Goal: Task Accomplishment & Management: Manage account settings

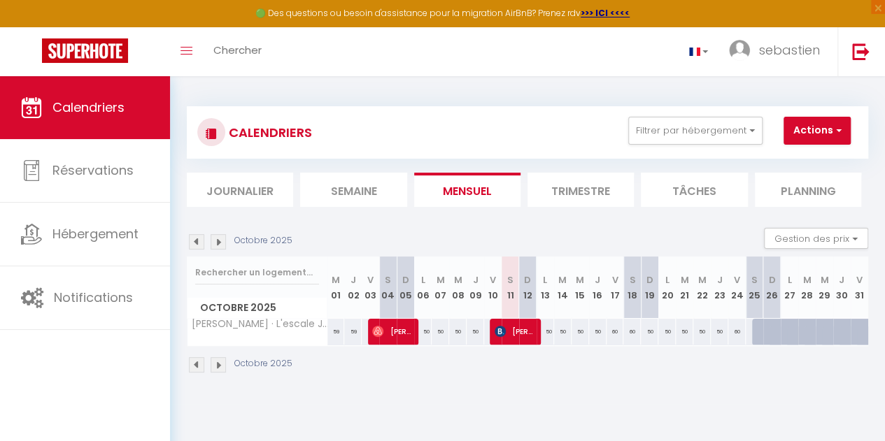
click at [221, 364] on img at bounding box center [218, 364] width 15 height 15
select select
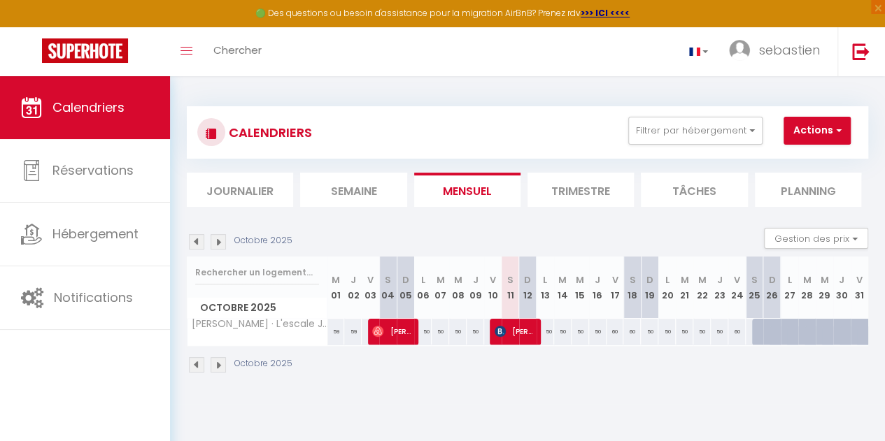
select select
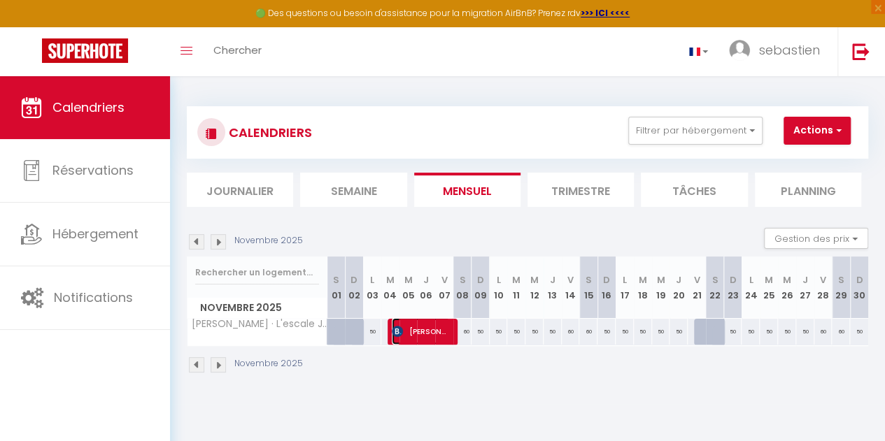
click at [432, 335] on span "[PERSON_NAME]" at bounding box center [421, 331] width 58 height 27
select select "OK"
select select "KO"
select select "0"
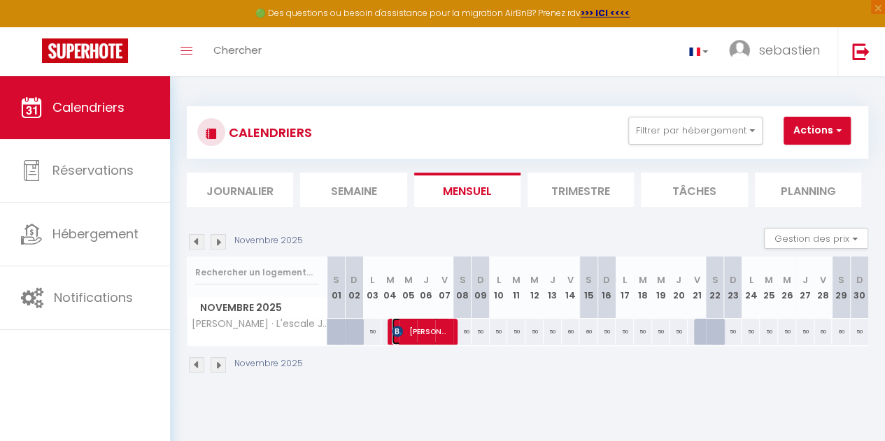
select select "1"
select select
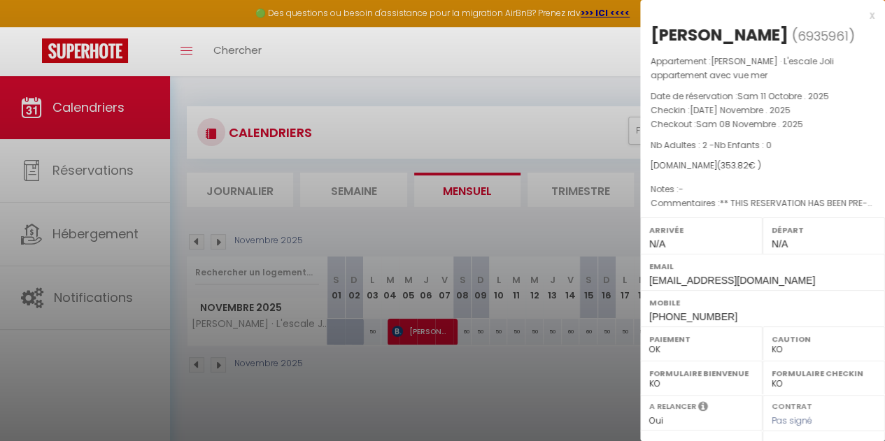
click at [257, 416] on div at bounding box center [442, 220] width 885 height 441
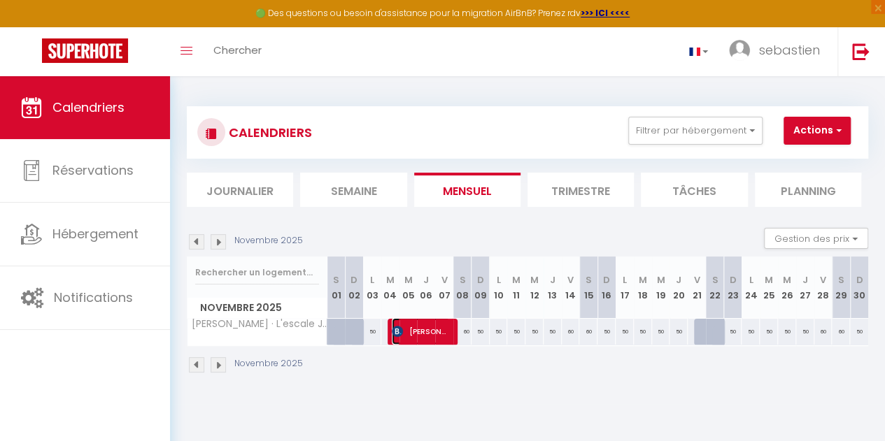
click at [413, 329] on span "[PERSON_NAME]" at bounding box center [421, 331] width 58 height 27
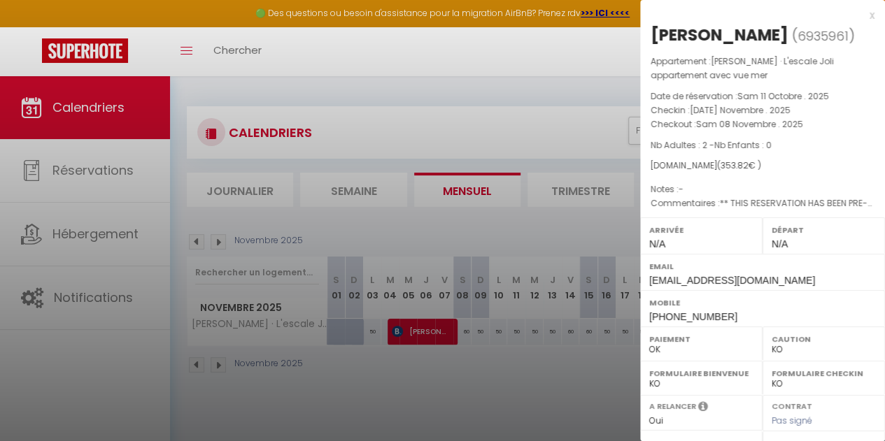
click at [348, 409] on div at bounding box center [442, 220] width 885 height 441
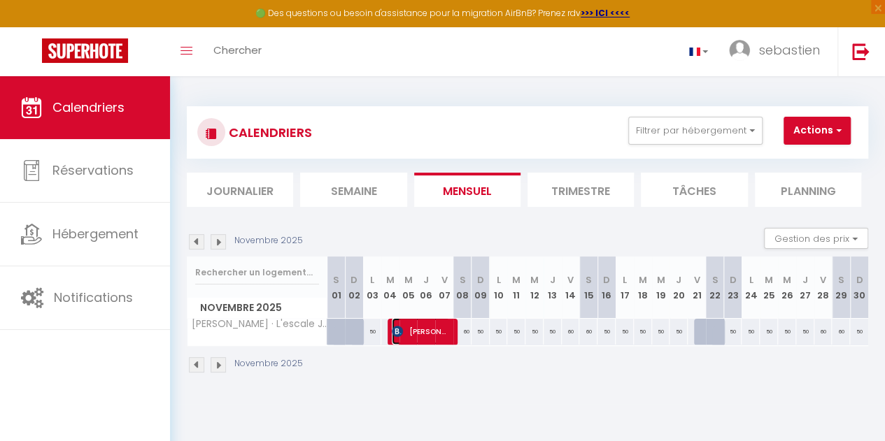
click at [426, 334] on span "[PERSON_NAME]" at bounding box center [421, 331] width 58 height 27
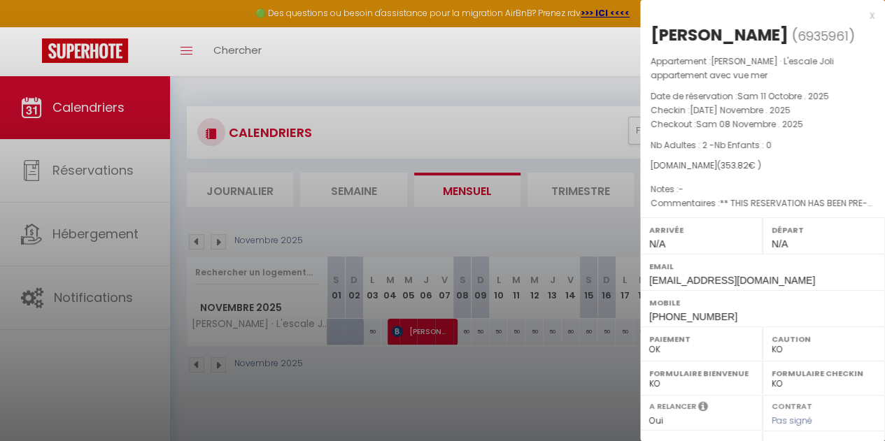
click at [443, 370] on div at bounding box center [442, 220] width 885 height 441
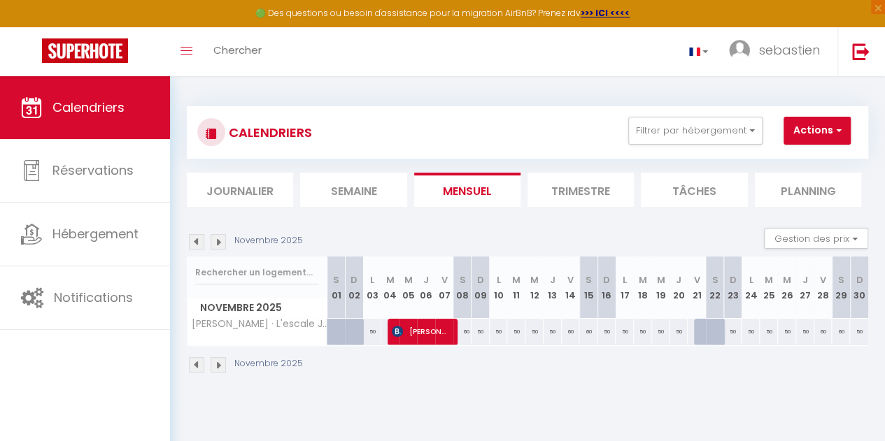
click at [217, 369] on img at bounding box center [218, 364] width 15 height 15
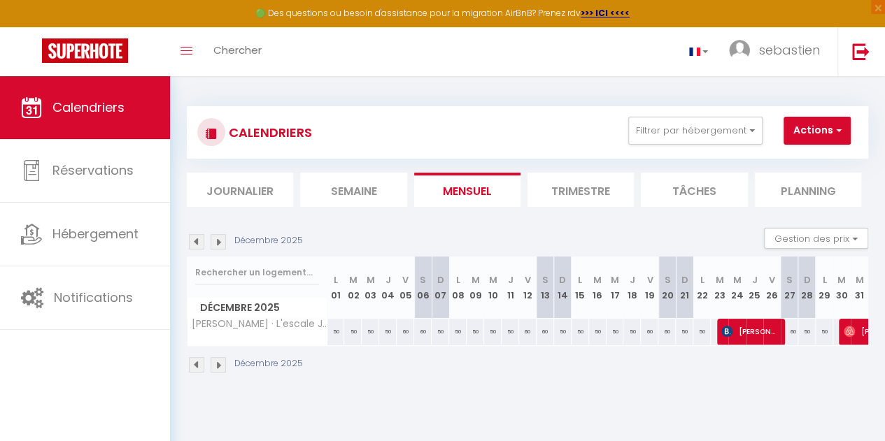
click at [193, 364] on img at bounding box center [196, 364] width 15 height 15
select select "KO"
select select "0"
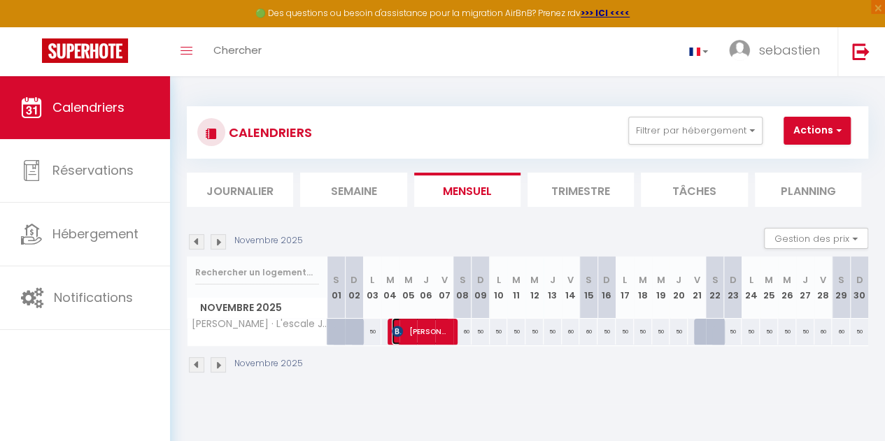
click at [406, 336] on span "[PERSON_NAME]" at bounding box center [421, 331] width 58 height 27
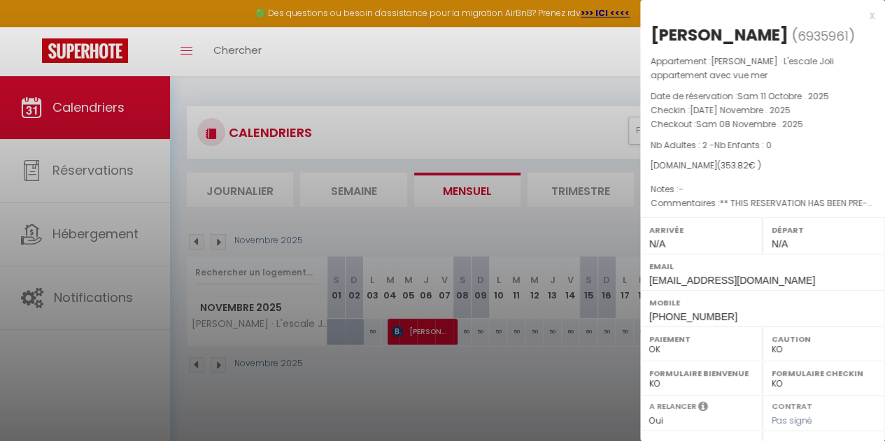
click at [192, 366] on div at bounding box center [442, 220] width 885 height 441
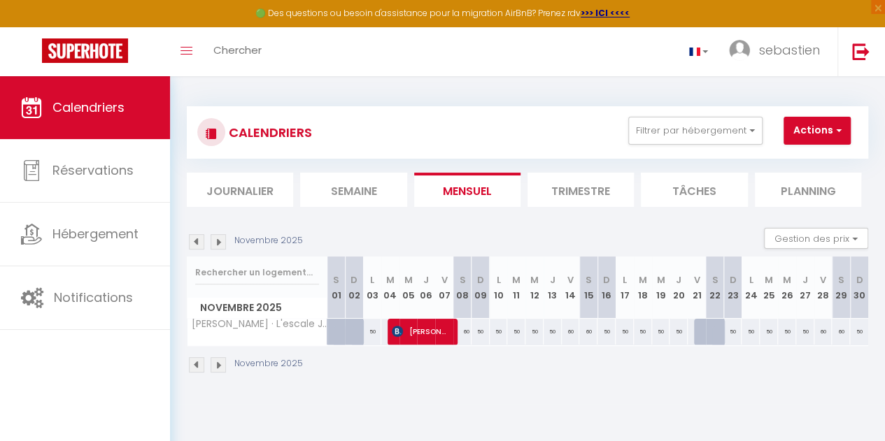
click at [196, 366] on img at bounding box center [196, 364] width 15 height 15
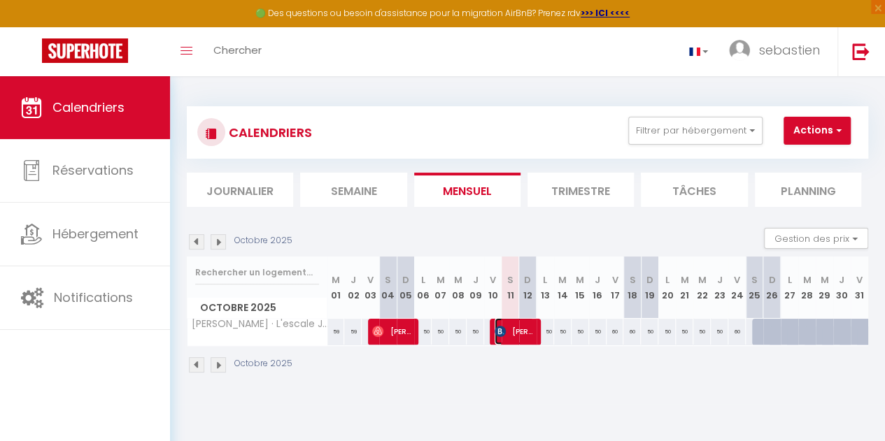
click at [520, 329] on span "[PERSON_NAME]" at bounding box center [514, 331] width 39 height 27
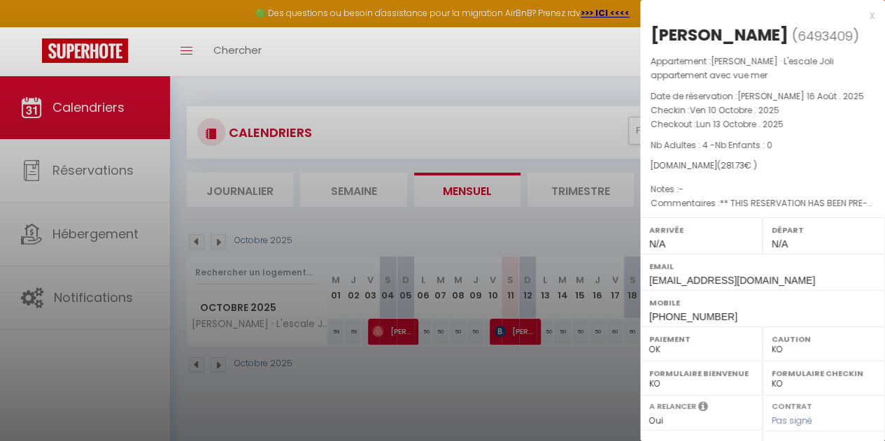
click at [504, 374] on div at bounding box center [442, 220] width 885 height 441
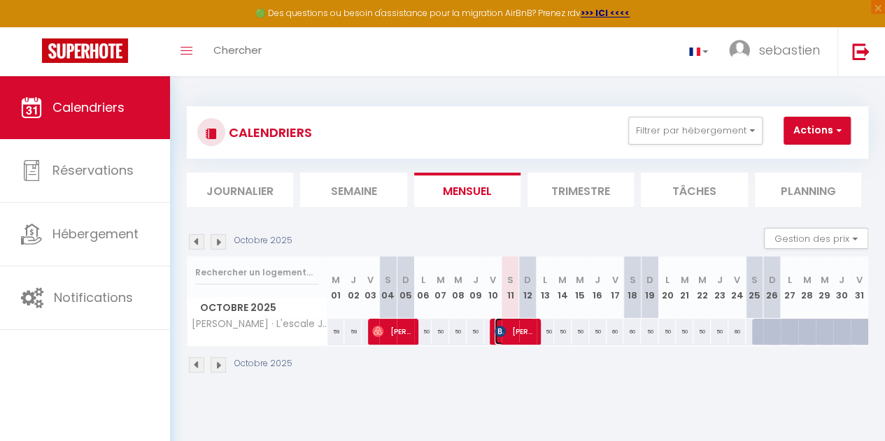
click at [512, 337] on span "[PERSON_NAME]" at bounding box center [514, 331] width 39 height 27
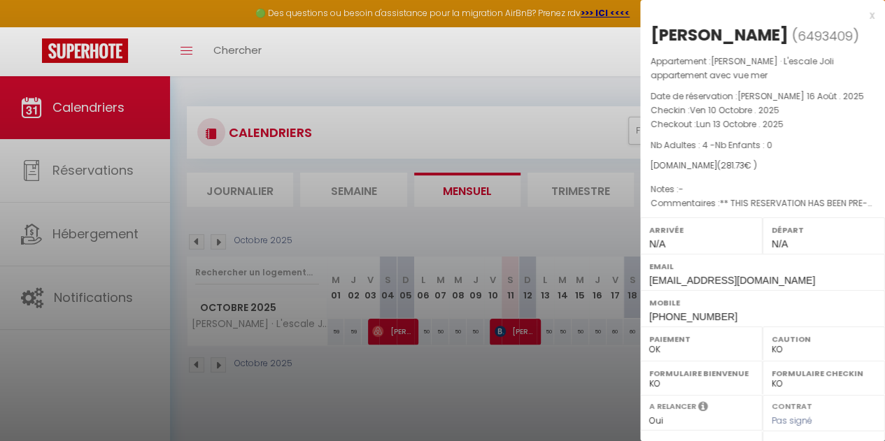
click at [504, 366] on div at bounding box center [442, 220] width 885 height 441
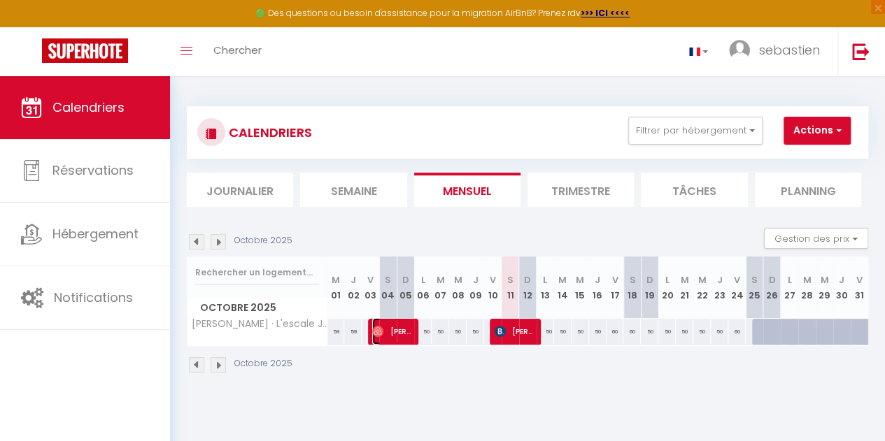
click at [399, 336] on span "[PERSON_NAME]" at bounding box center [391, 331] width 39 height 27
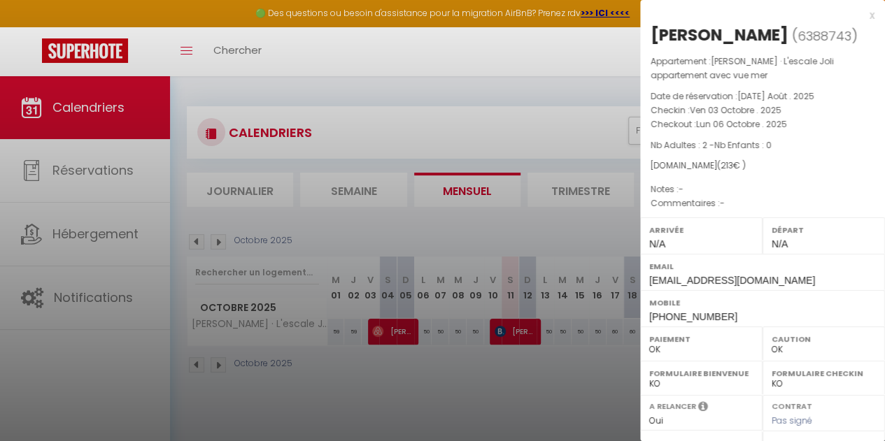
click at [443, 389] on div at bounding box center [442, 220] width 885 height 441
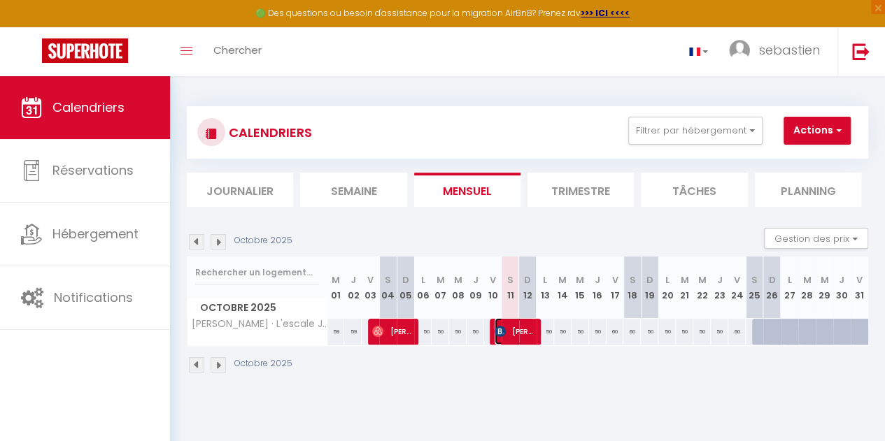
click at [516, 341] on span "[PERSON_NAME]" at bounding box center [514, 331] width 39 height 27
select select "KO"
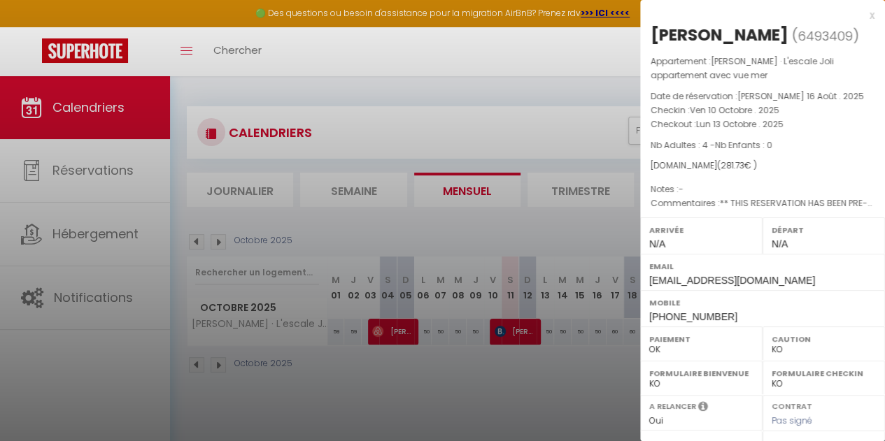
click at [506, 381] on div at bounding box center [442, 220] width 885 height 441
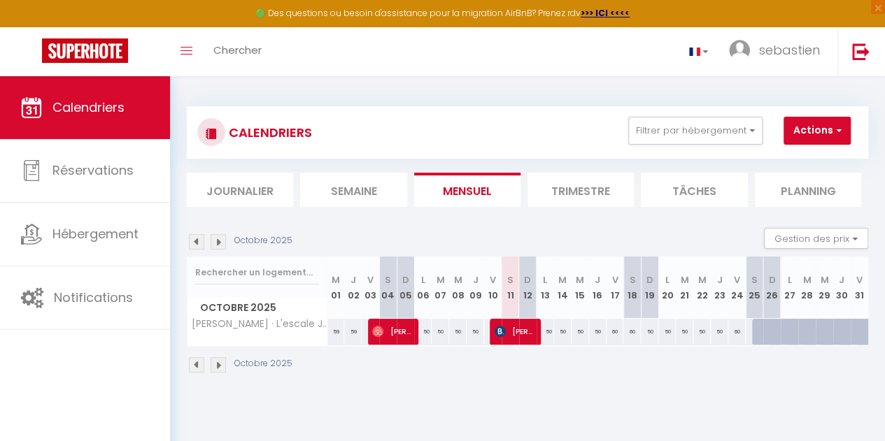
click at [222, 366] on img at bounding box center [218, 364] width 15 height 15
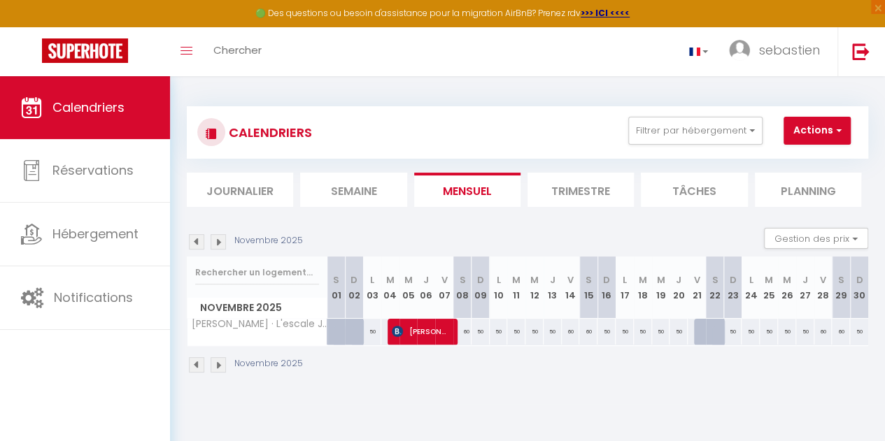
click at [200, 367] on img at bounding box center [196, 364] width 15 height 15
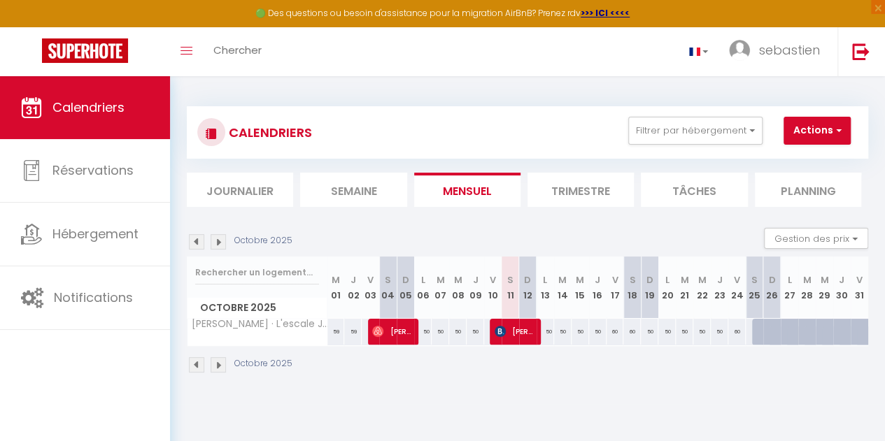
click at [217, 362] on img at bounding box center [218, 364] width 15 height 15
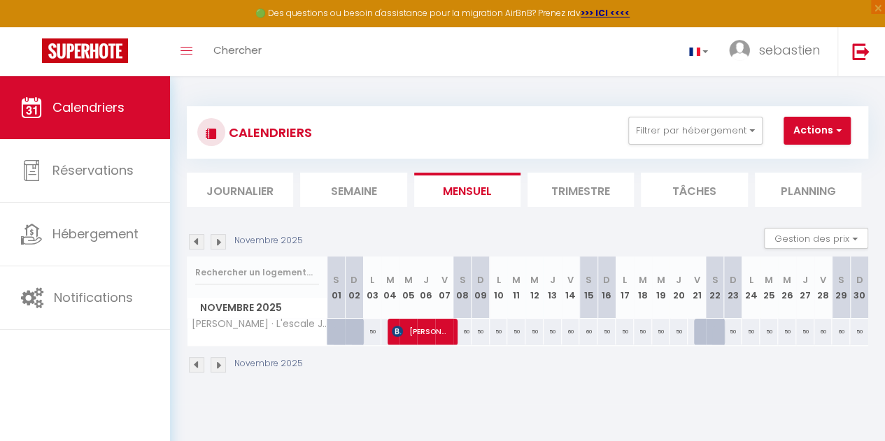
click at [217, 362] on img at bounding box center [218, 364] width 15 height 15
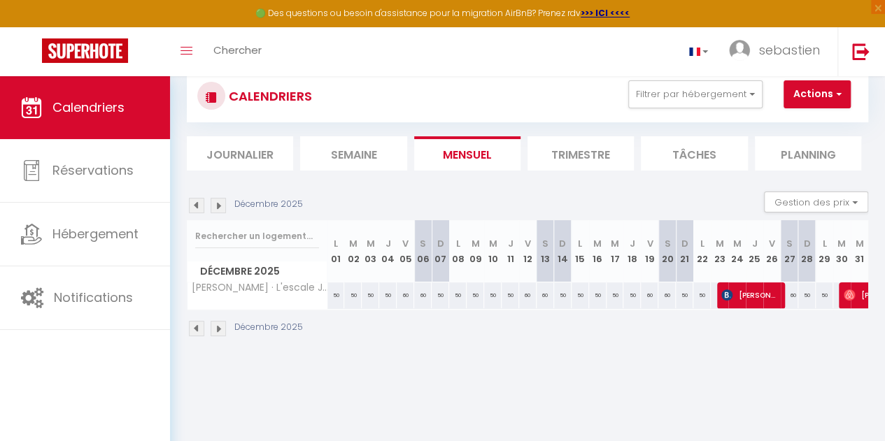
click at [214, 329] on img at bounding box center [218, 328] width 15 height 15
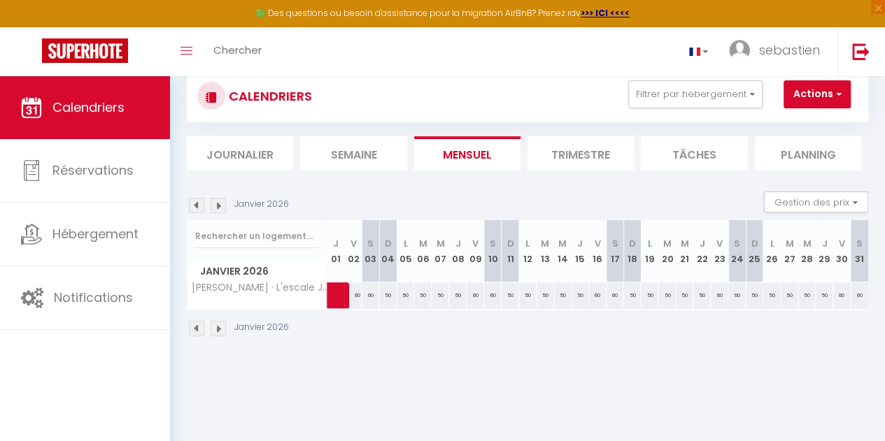
click at [218, 325] on img at bounding box center [218, 328] width 15 height 15
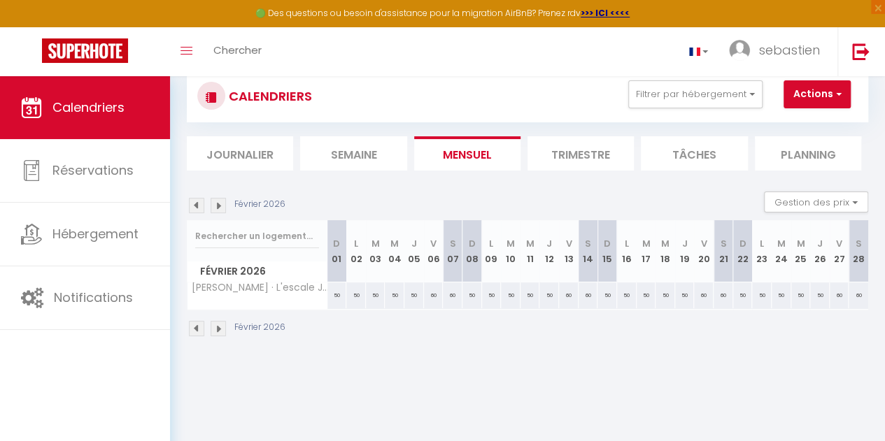
click at [194, 321] on img at bounding box center [196, 328] width 15 height 15
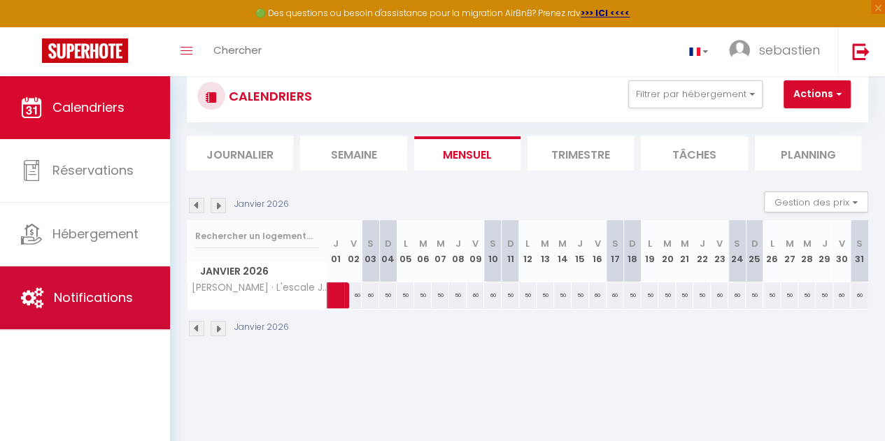
click at [166, 331] on div "Calendriers Réservations Hébergement Notifications" at bounding box center [85, 273] width 170 height 395
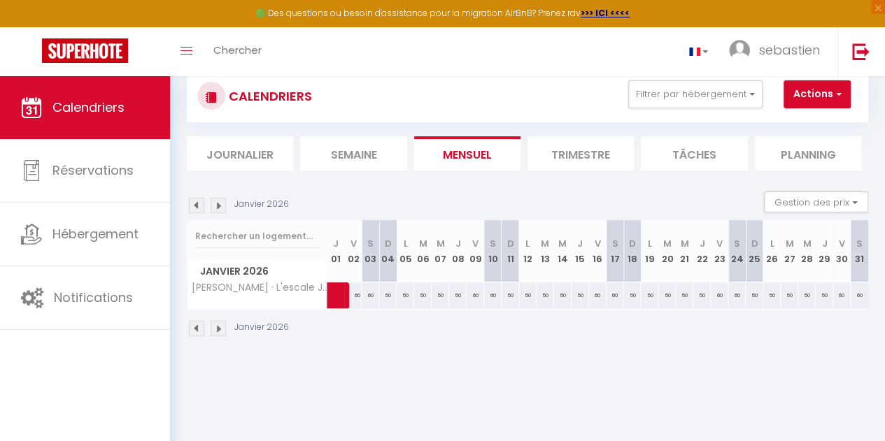
click at [193, 206] on img at bounding box center [196, 205] width 15 height 15
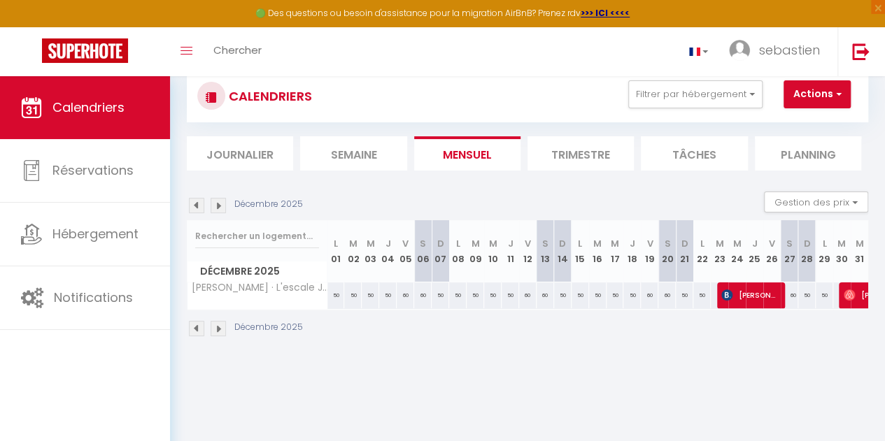
click at [193, 206] on img at bounding box center [196, 205] width 15 height 15
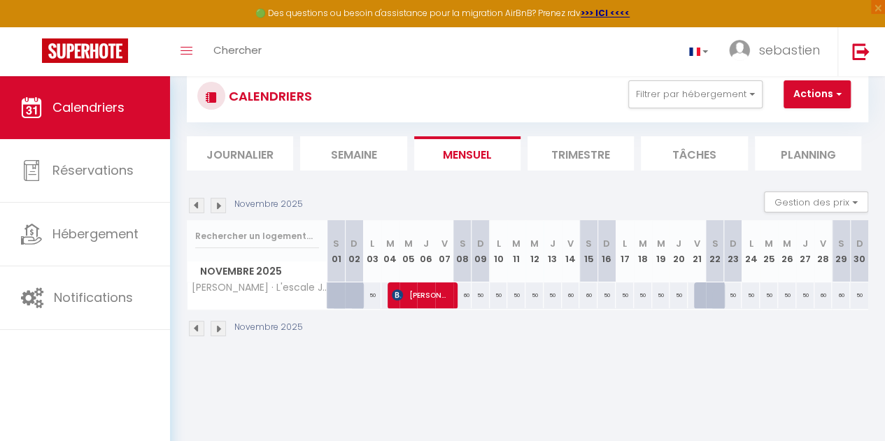
click at [193, 206] on img at bounding box center [196, 205] width 15 height 15
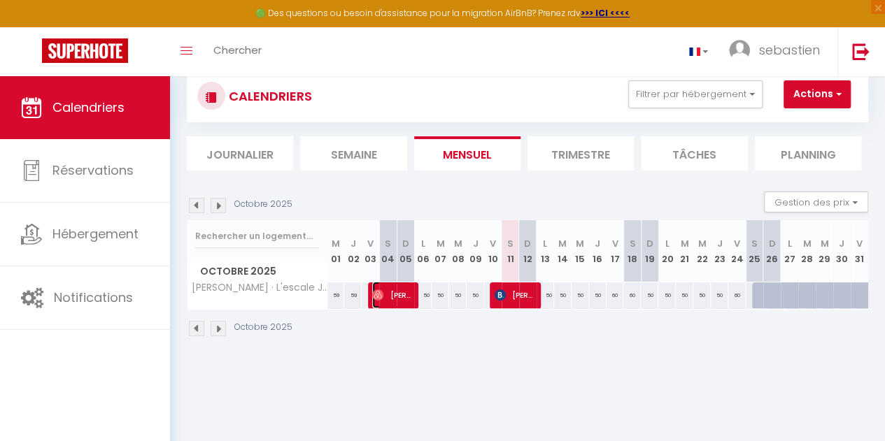
click at [405, 290] on span "[PERSON_NAME]" at bounding box center [391, 295] width 39 height 27
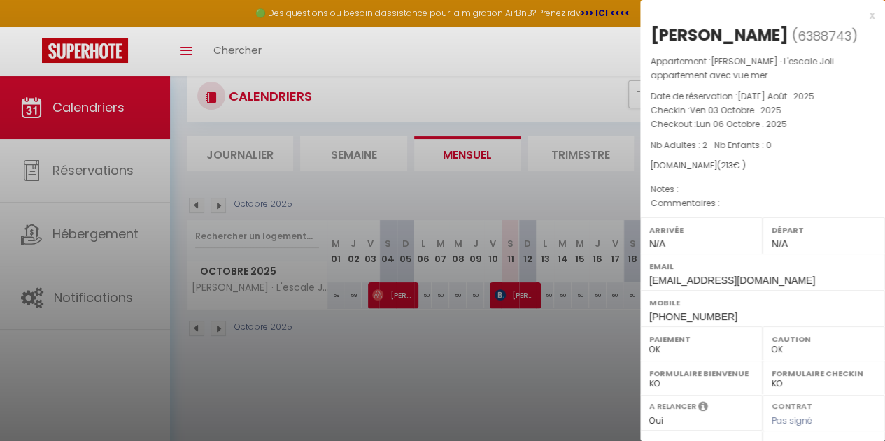
click at [491, 293] on div at bounding box center [442, 220] width 885 height 441
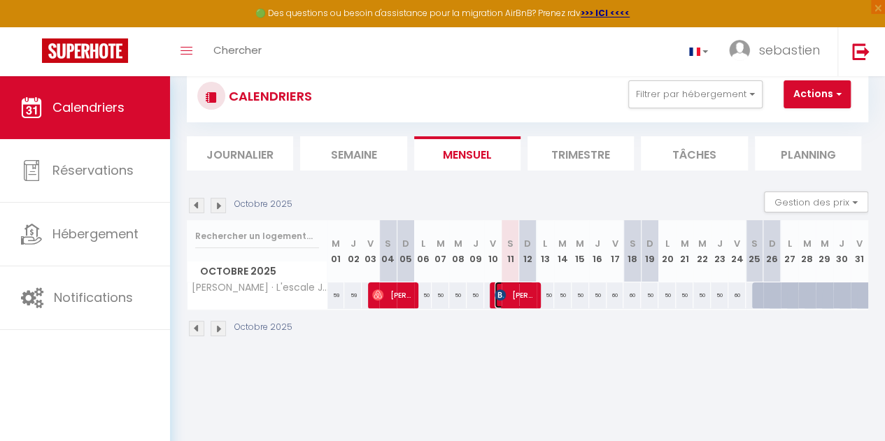
click at [495, 293] on img at bounding box center [500, 295] width 11 height 11
select select "KO"
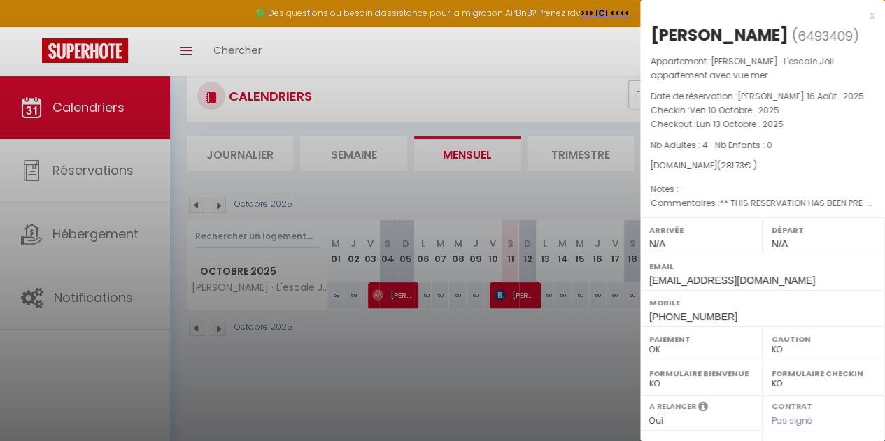
click at [406, 357] on div at bounding box center [442, 220] width 885 height 441
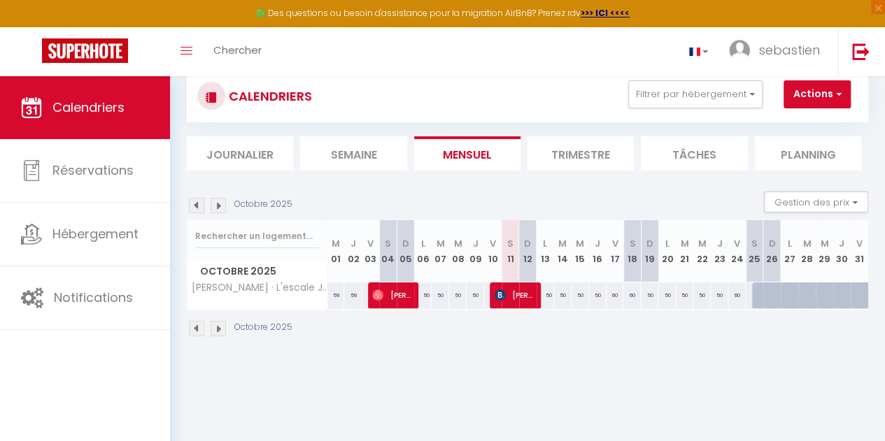
click at [221, 326] on img at bounding box center [218, 328] width 15 height 15
select select "KO"
select select "0"
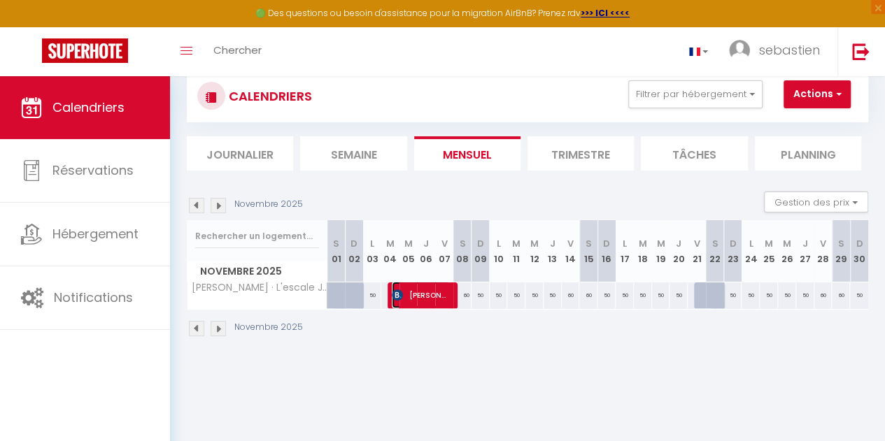
click at [413, 306] on span "[PERSON_NAME]" at bounding box center [421, 295] width 58 height 27
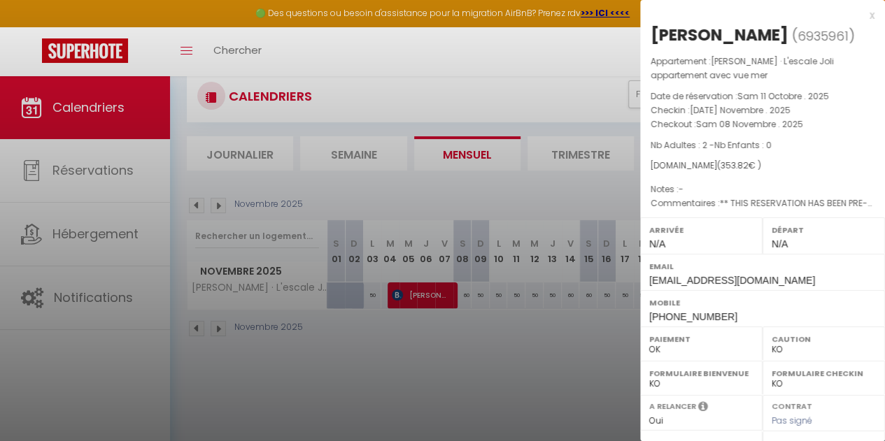
click at [125, 184] on div at bounding box center [442, 220] width 885 height 441
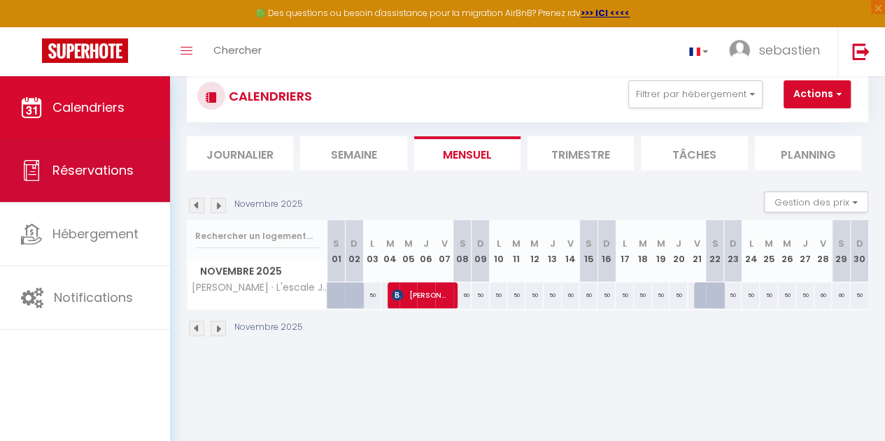
click at [120, 169] on span "Réservations" at bounding box center [92, 170] width 81 height 17
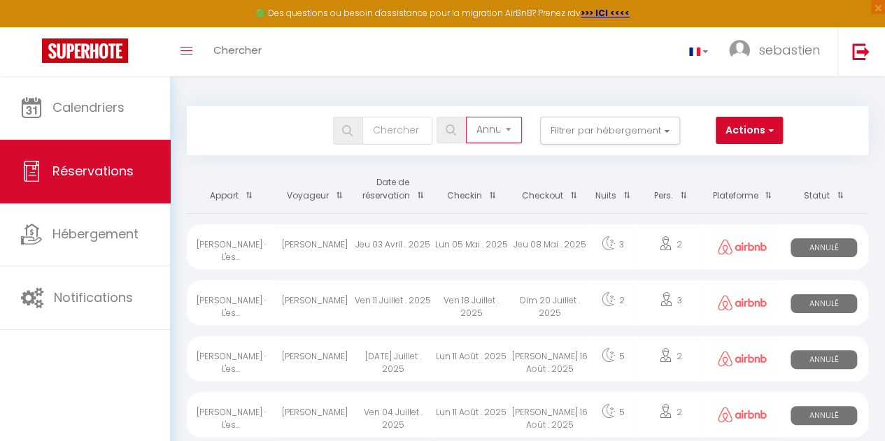
click at [512, 135] on select "Tous les statuts Annulé Confirmé Non Confirmé Tout sauf annulé No Show Request" at bounding box center [494, 130] width 56 height 27
click at [467, 117] on select "Tous les statuts Annulé Confirmé Non Confirmé Tout sauf annulé No Show Request" at bounding box center [494, 130] width 56 height 27
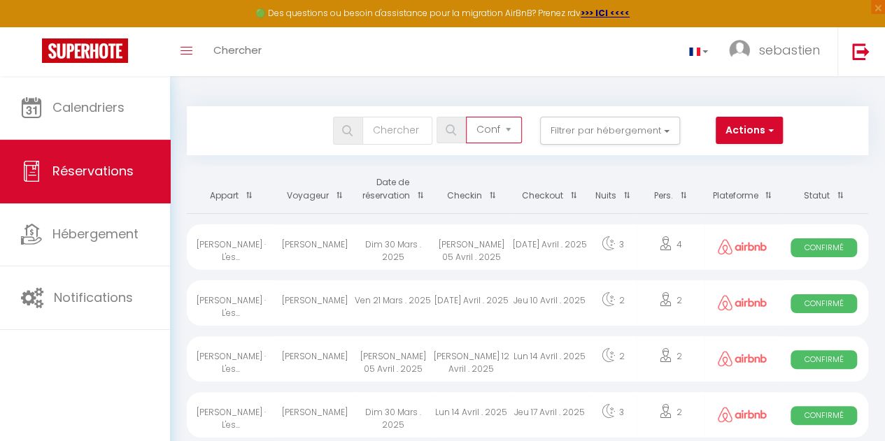
click at [510, 127] on select "Tous les statuts Annulé Confirmé Non Confirmé Tout sauf annulé No Show Request" at bounding box center [494, 130] width 56 height 27
click at [467, 117] on select "Tous les statuts Annulé Confirmé Non Confirmé Tout sauf annulé No Show Request" at bounding box center [494, 130] width 56 height 27
click at [511, 132] on select "Tous les statuts Annulé Confirmé Non Confirmé Tout sauf annulé No Show Request" at bounding box center [494, 130] width 56 height 27
select select "not_cancelled"
click at [467, 117] on select "Tous les statuts Annulé Confirmé Non Confirmé Tout sauf annulé No Show Request" at bounding box center [494, 130] width 56 height 27
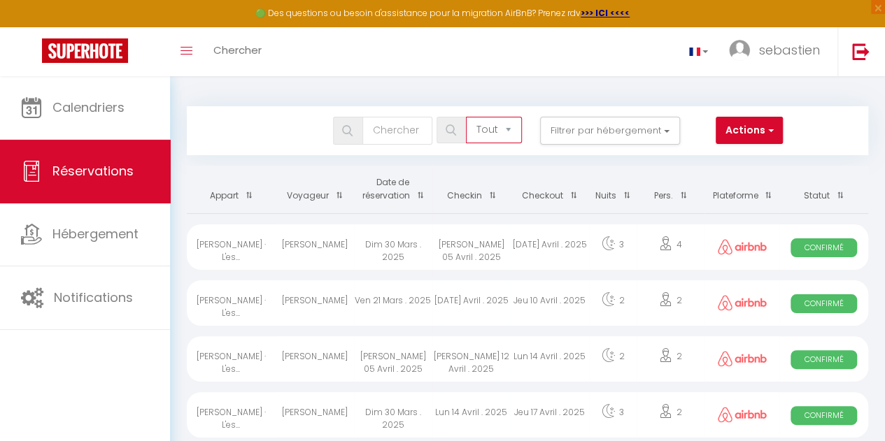
click at [518, 127] on select "Tous les statuts Annulé Confirmé Non Confirmé Tout sauf annulé No Show Request" at bounding box center [494, 130] width 56 height 27
click at [467, 117] on select "Tous les statuts Annulé Confirmé Non Confirmé Tout sauf annulé No Show Request" at bounding box center [494, 130] width 56 height 27
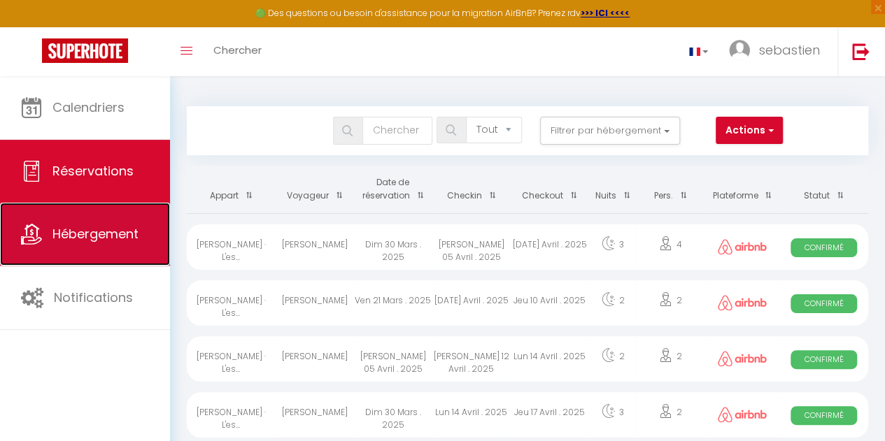
click at [62, 226] on span "Hébergement" at bounding box center [95, 233] width 86 height 17
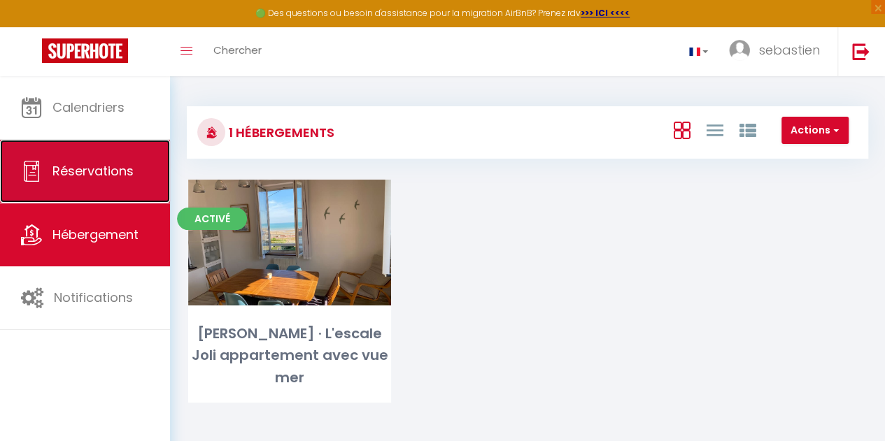
click at [84, 181] on link "Réservations" at bounding box center [85, 171] width 170 height 63
select select "not_cancelled"
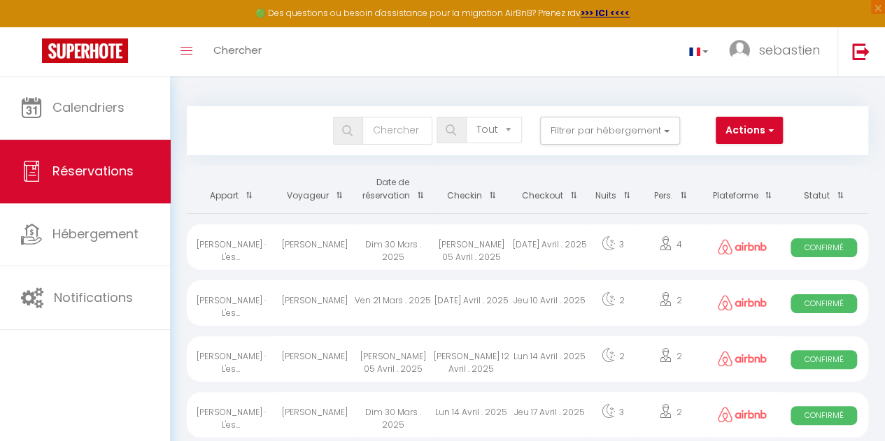
click at [399, 190] on th "Date de réservation" at bounding box center [393, 190] width 78 height 48
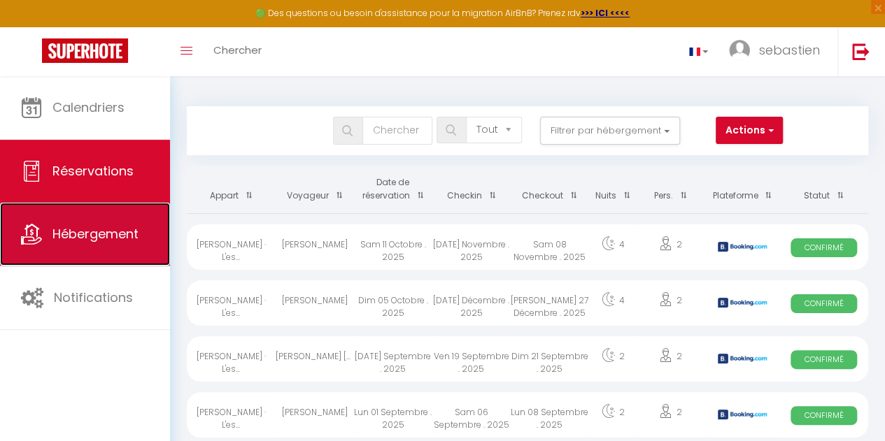
click at [95, 243] on link "Hébergement" at bounding box center [85, 234] width 170 height 63
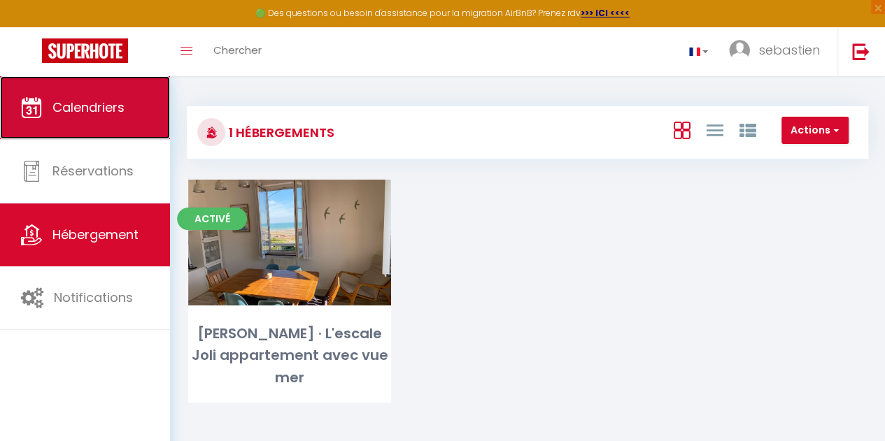
click at [76, 124] on link "Calendriers" at bounding box center [85, 107] width 170 height 63
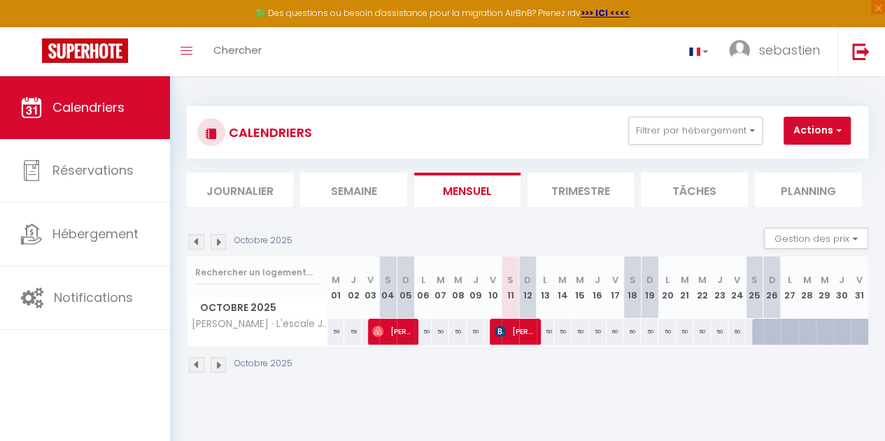
click at [197, 242] on img at bounding box center [196, 241] width 15 height 15
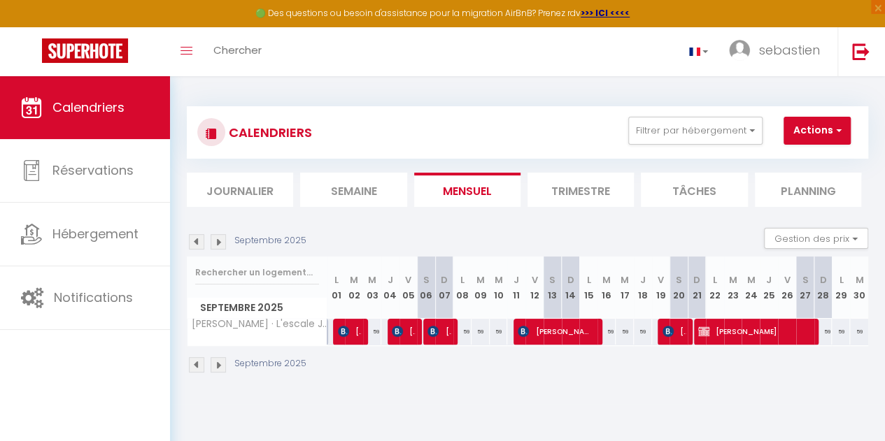
click at [197, 242] on img at bounding box center [196, 241] width 15 height 15
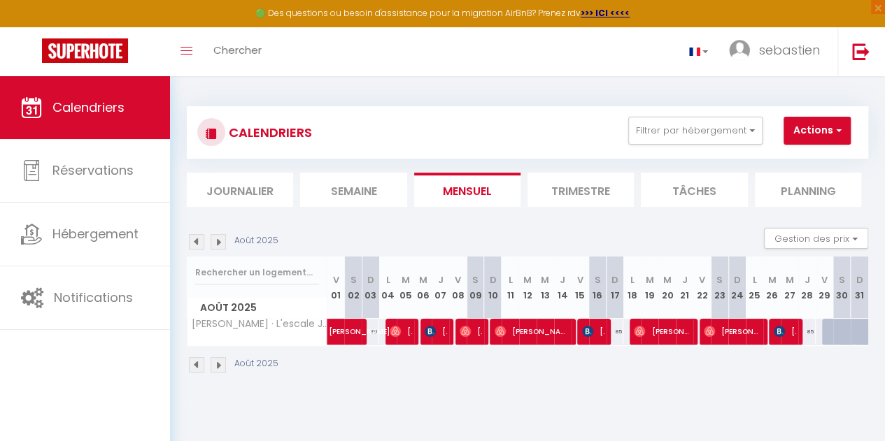
click at [197, 242] on img at bounding box center [196, 241] width 15 height 15
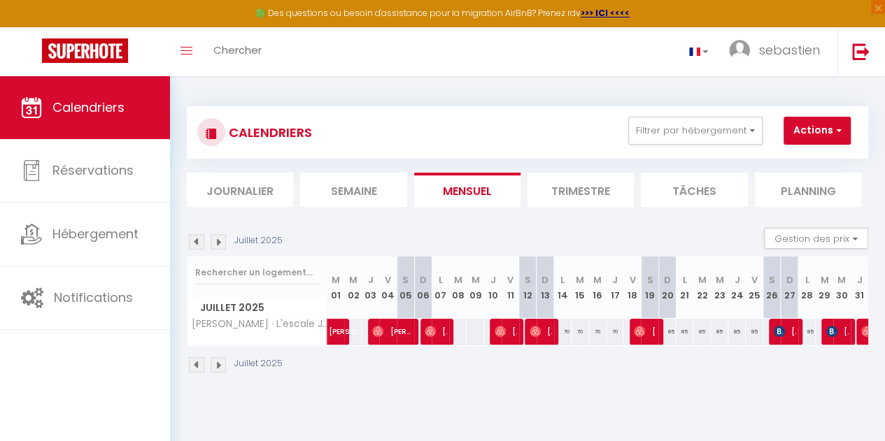
click at [197, 242] on img at bounding box center [196, 241] width 15 height 15
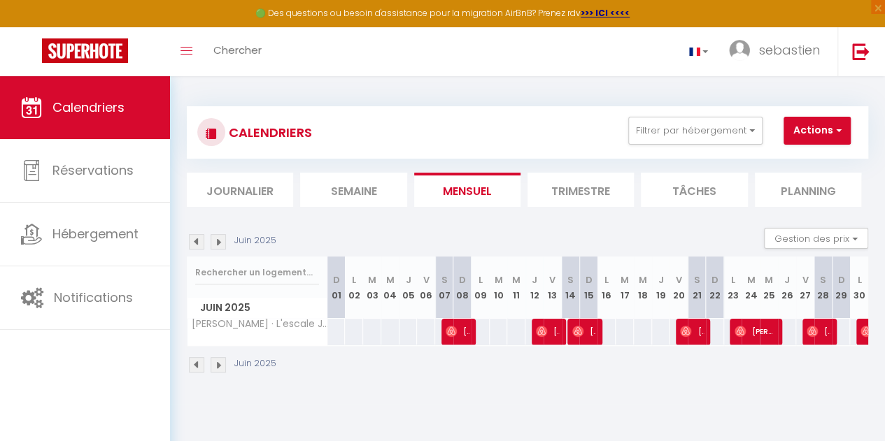
click at [219, 243] on img at bounding box center [218, 241] width 15 height 15
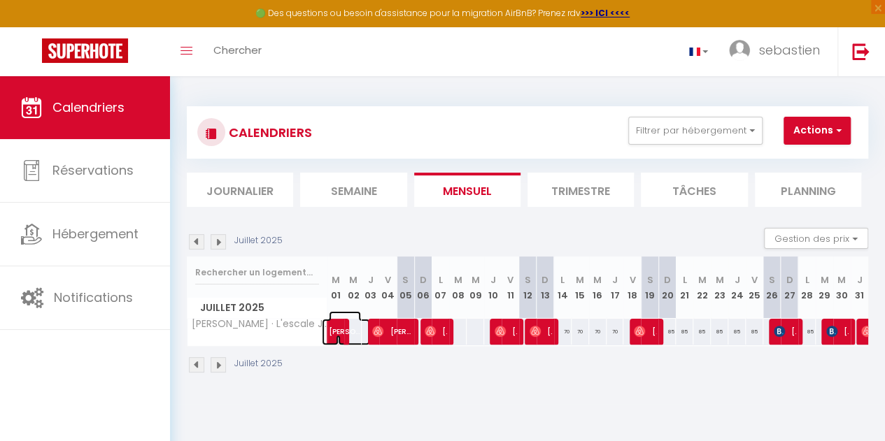
click at [335, 336] on span "[PERSON_NAME]" at bounding box center [345, 324] width 32 height 27
select select "OK"
select select "0"
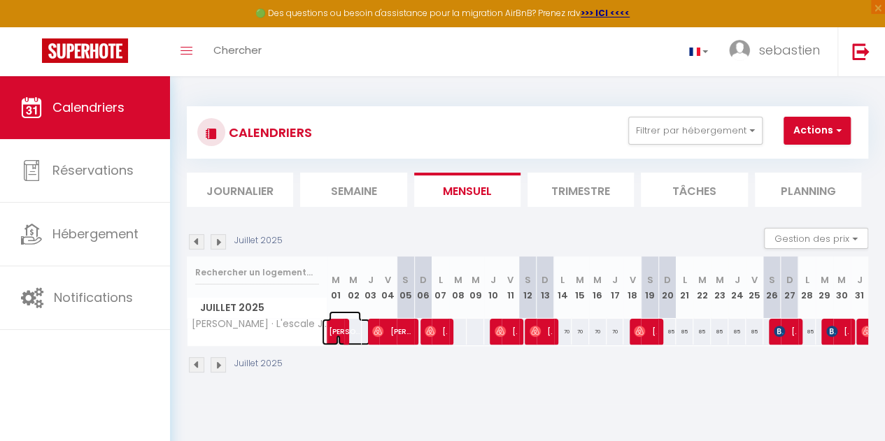
select select "1"
select select
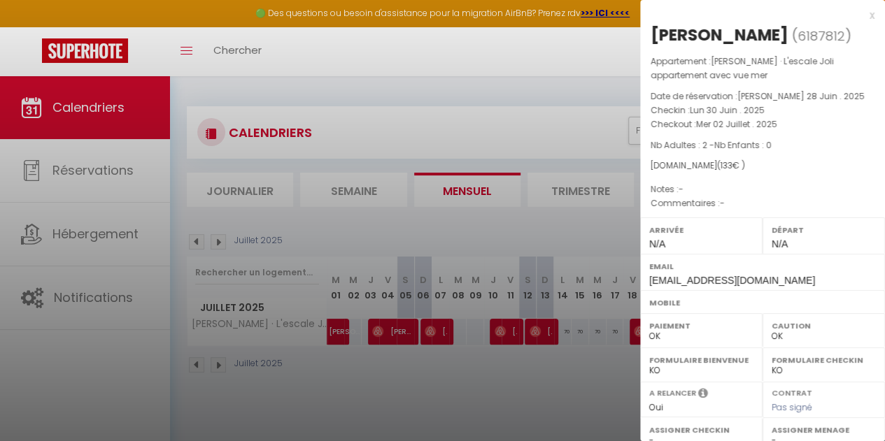
click at [382, 331] on div at bounding box center [442, 220] width 885 height 441
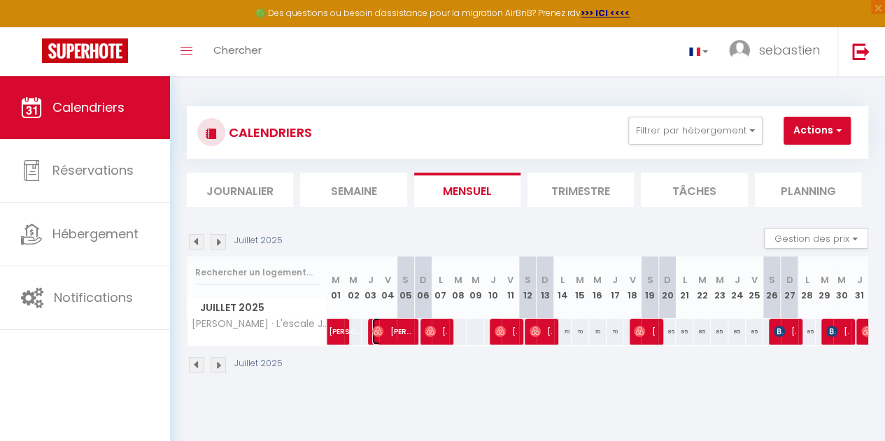
click at [382, 331] on img at bounding box center [377, 331] width 11 height 11
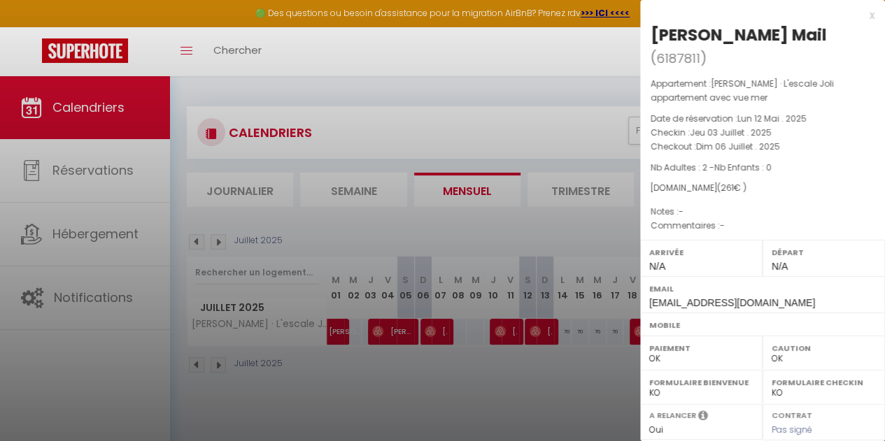
click at [431, 332] on div at bounding box center [442, 220] width 885 height 441
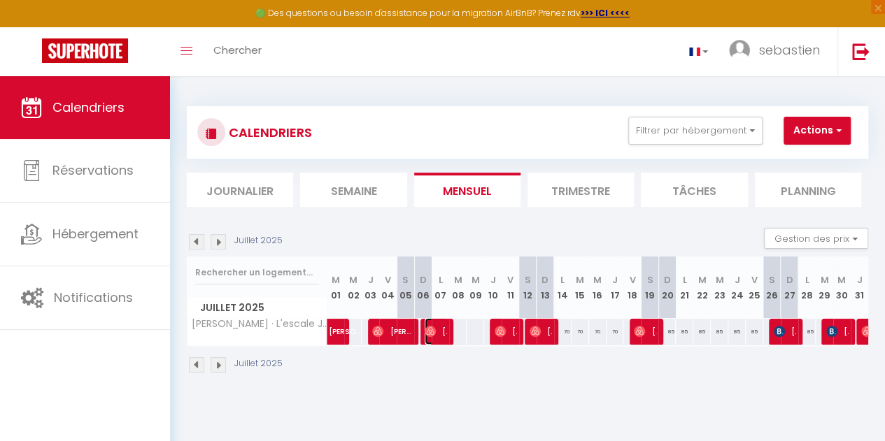
click at [431, 332] on img at bounding box center [430, 331] width 11 height 11
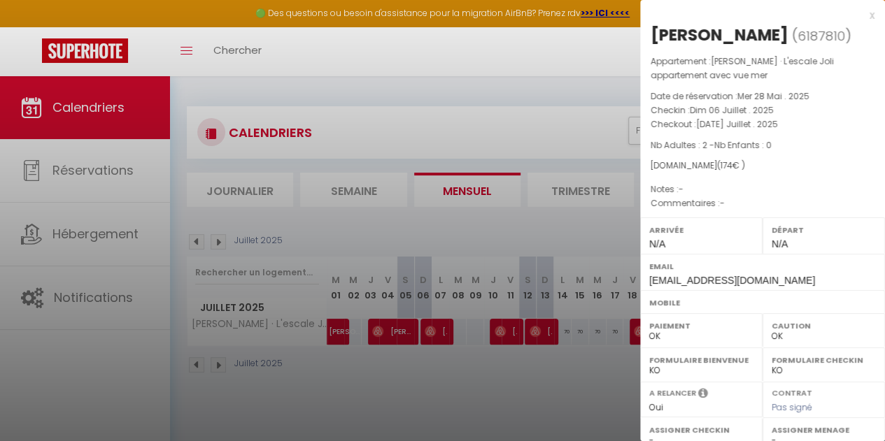
click at [497, 334] on div at bounding box center [442, 220] width 885 height 441
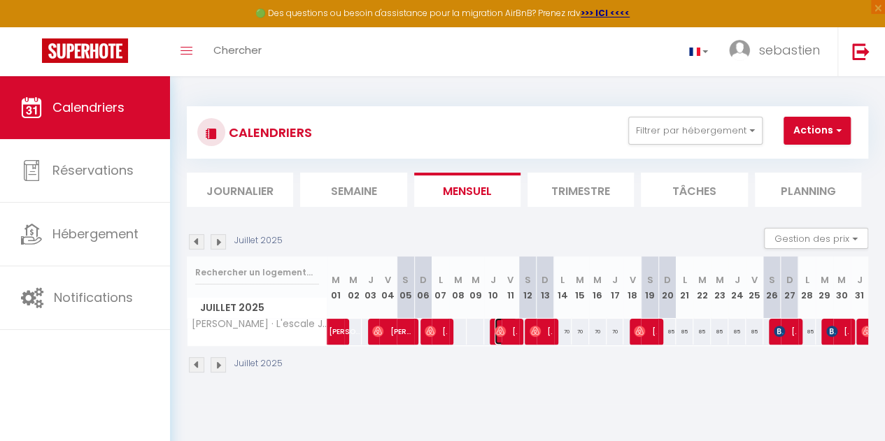
click at [497, 334] on img at bounding box center [500, 331] width 11 height 11
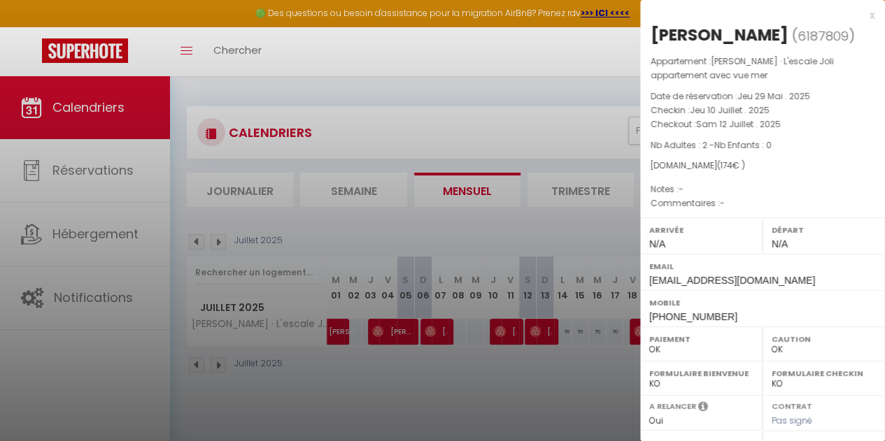
click at [540, 331] on div at bounding box center [442, 220] width 885 height 441
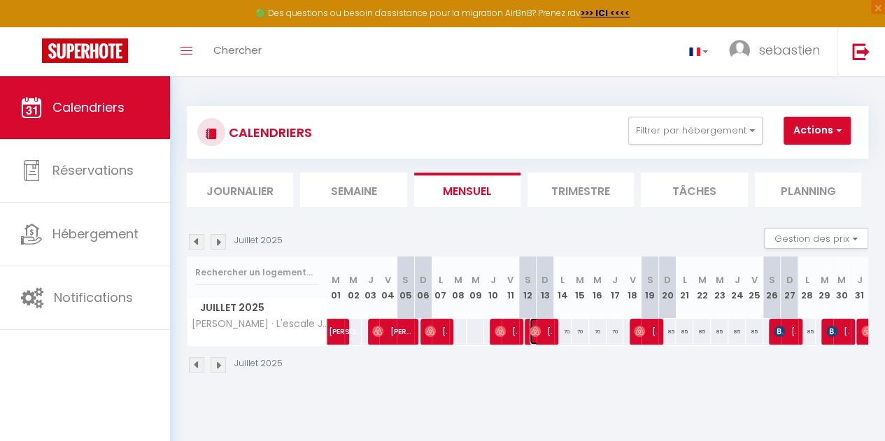
click at [540, 331] on span "[PERSON_NAME]" at bounding box center [541, 331] width 22 height 27
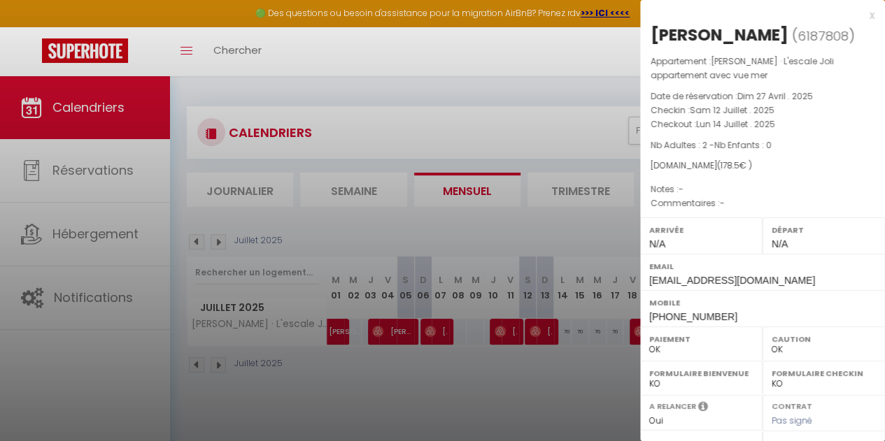
click at [569, 361] on div at bounding box center [442, 220] width 885 height 441
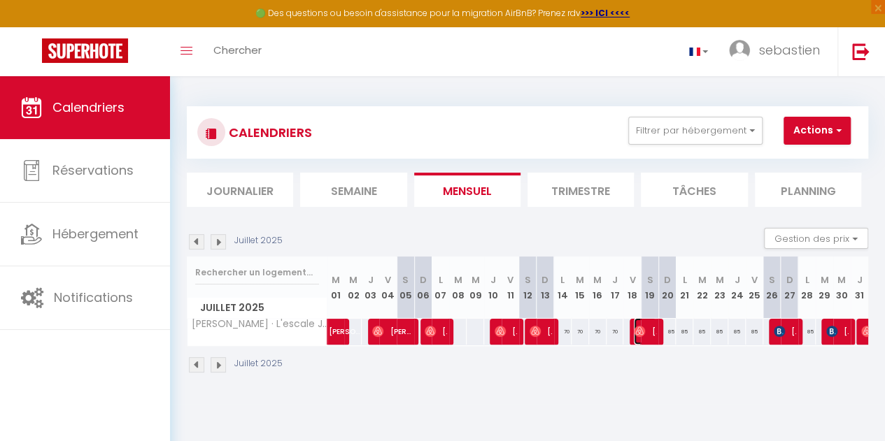
click at [637, 334] on img at bounding box center [639, 331] width 11 height 11
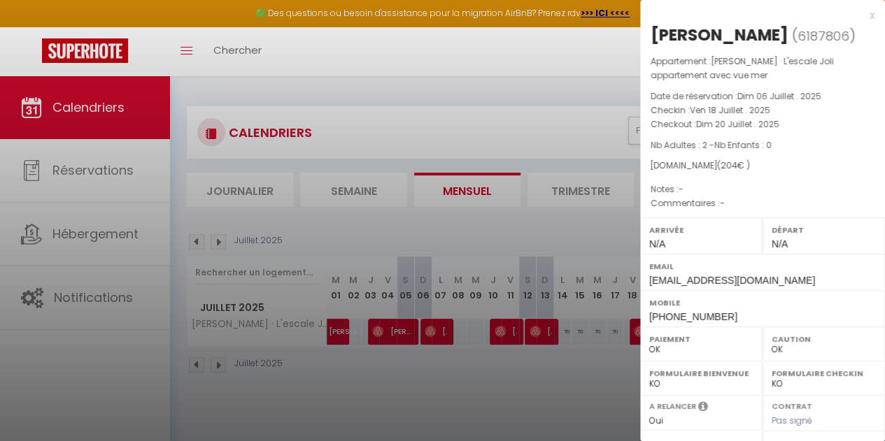
click at [607, 378] on div at bounding box center [442, 220] width 885 height 441
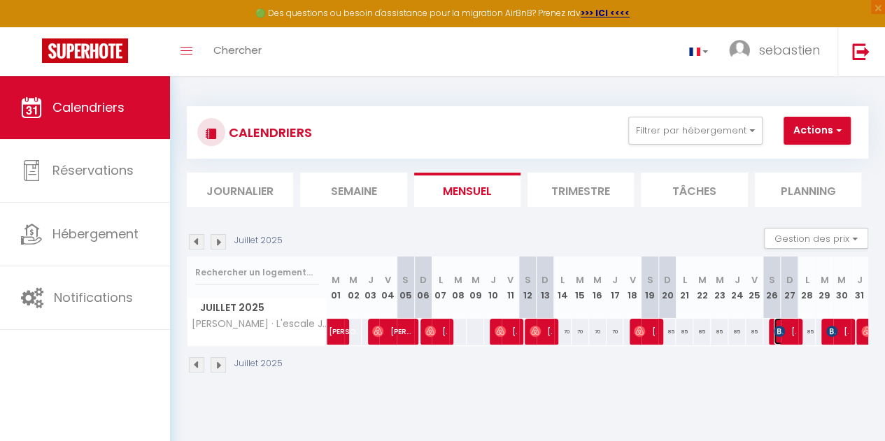
click at [774, 332] on img at bounding box center [779, 331] width 11 height 11
select select "KO"
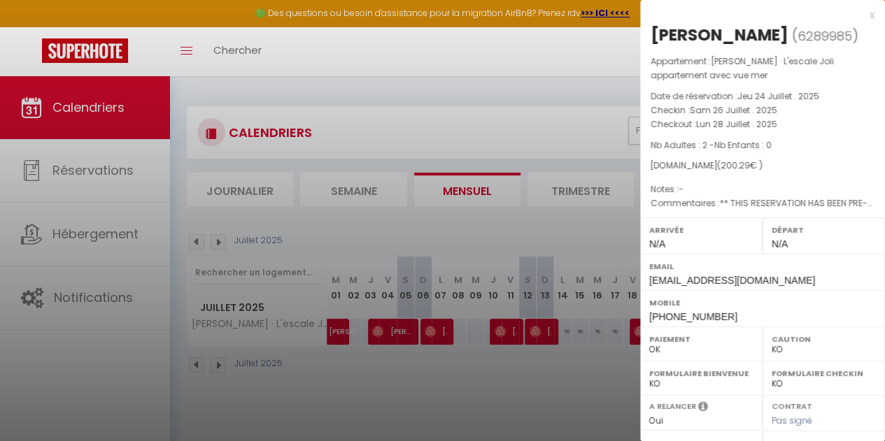
click at [606, 367] on div at bounding box center [442, 220] width 885 height 441
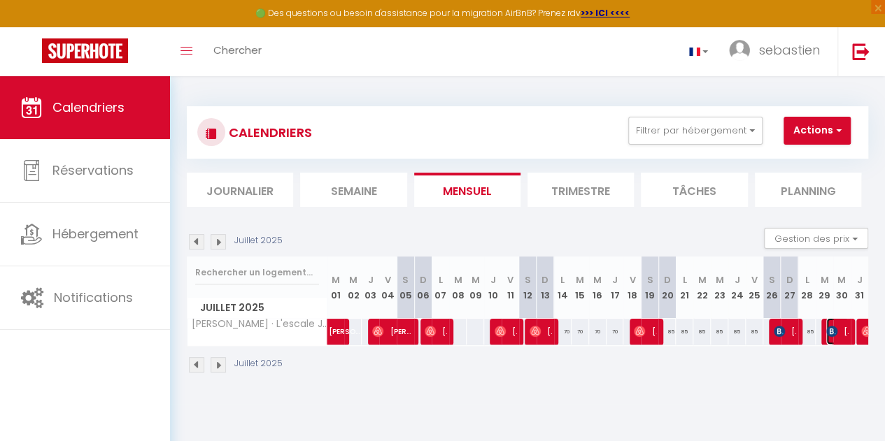
click at [826, 328] on img at bounding box center [831, 331] width 11 height 11
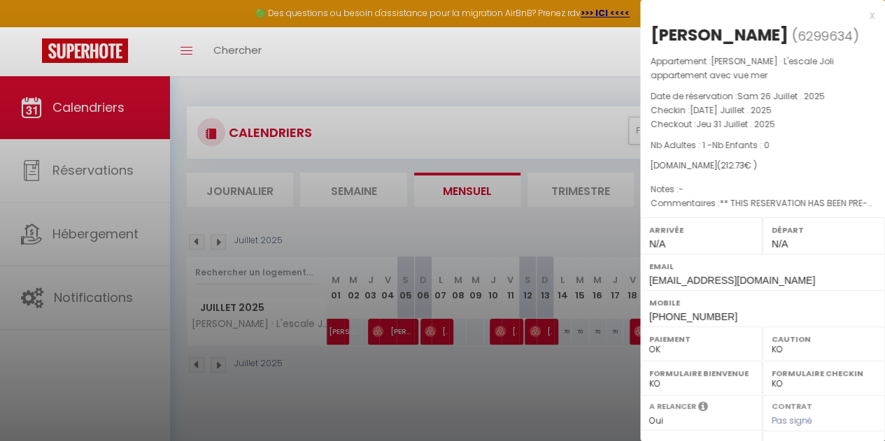
click at [217, 240] on div at bounding box center [442, 220] width 885 height 441
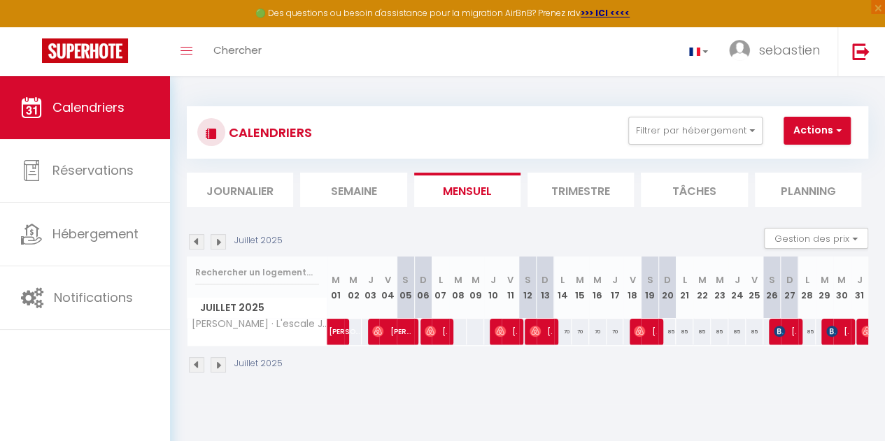
click at [217, 240] on img at bounding box center [218, 241] width 15 height 15
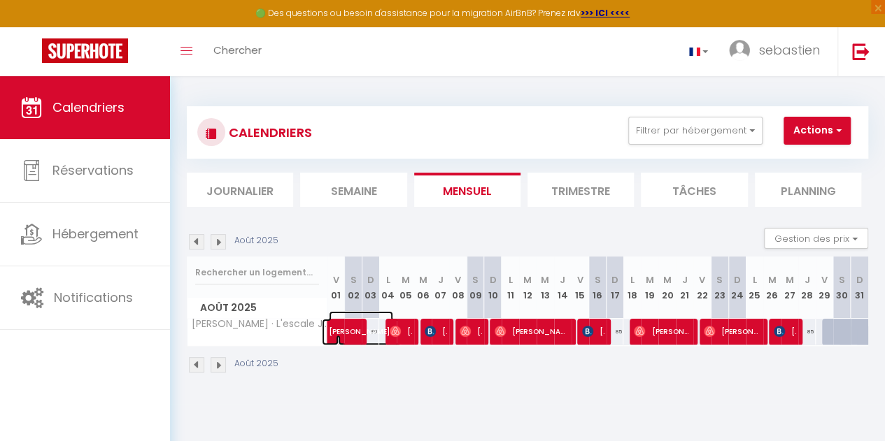
click at [337, 327] on span "[PERSON_NAME]" at bounding box center [361, 324] width 64 height 27
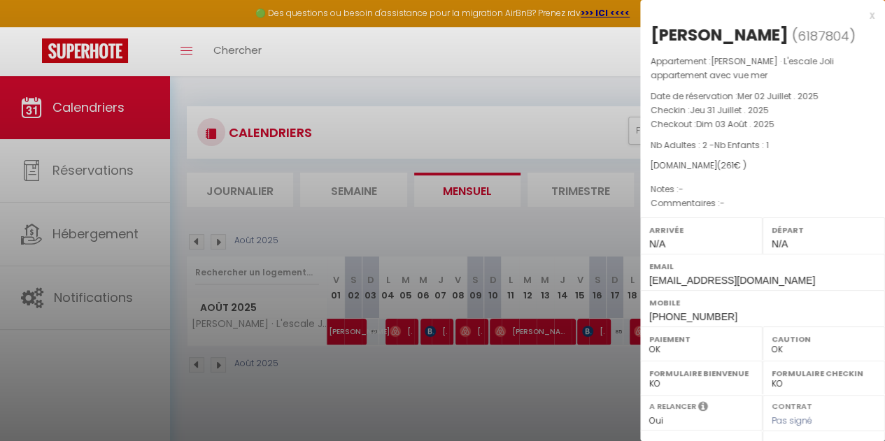
click at [399, 336] on div at bounding box center [442, 220] width 885 height 441
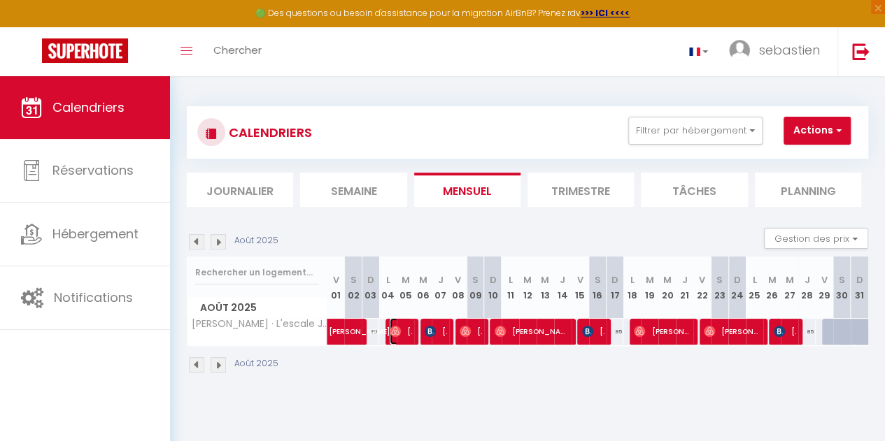
click at [399, 336] on img at bounding box center [395, 331] width 11 height 11
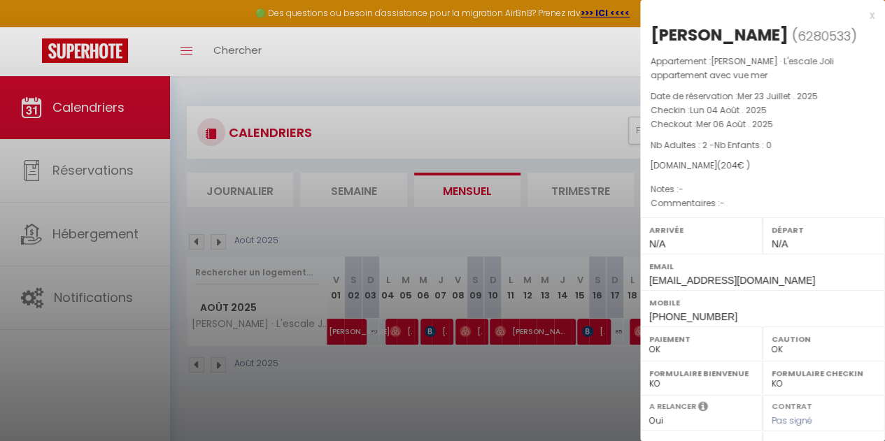
click at [430, 338] on div at bounding box center [442, 220] width 885 height 441
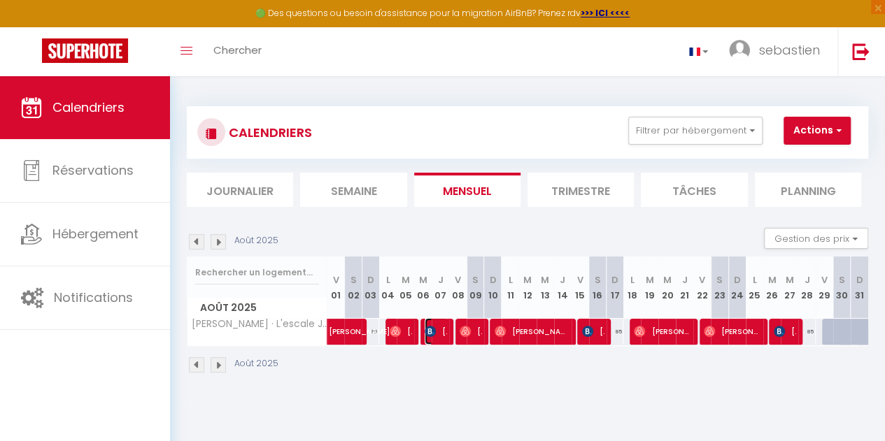
click at [430, 338] on span "[PERSON_NAME]" at bounding box center [436, 331] width 22 height 27
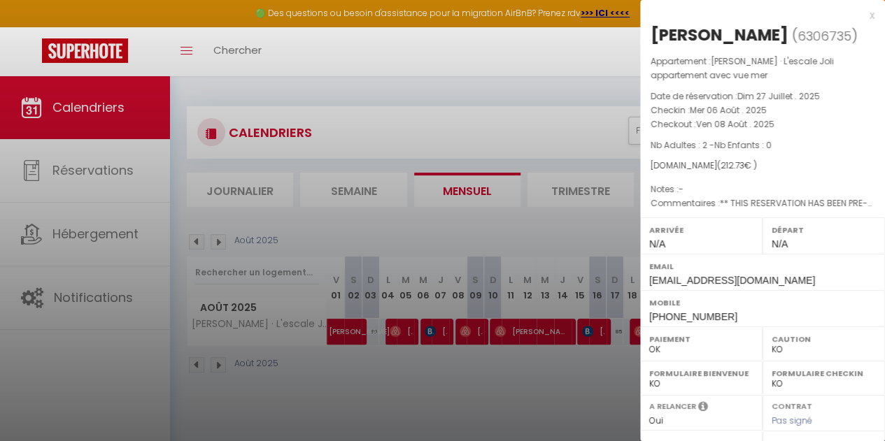
click at [462, 335] on div at bounding box center [442, 220] width 885 height 441
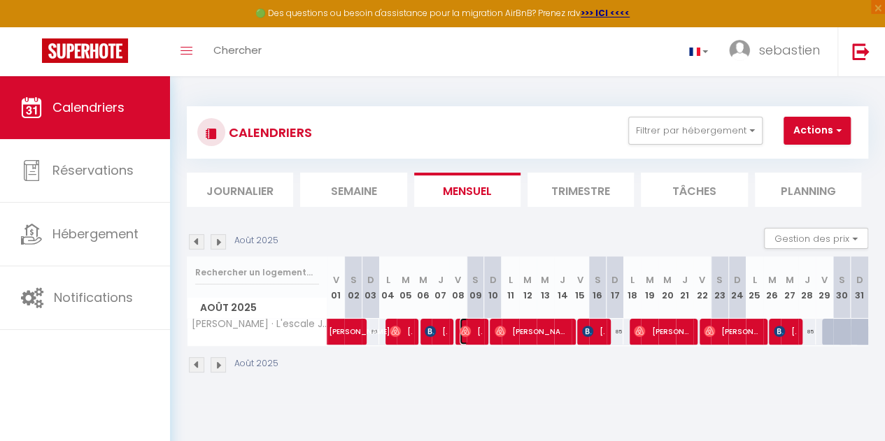
click at [462, 335] on img at bounding box center [465, 331] width 11 height 11
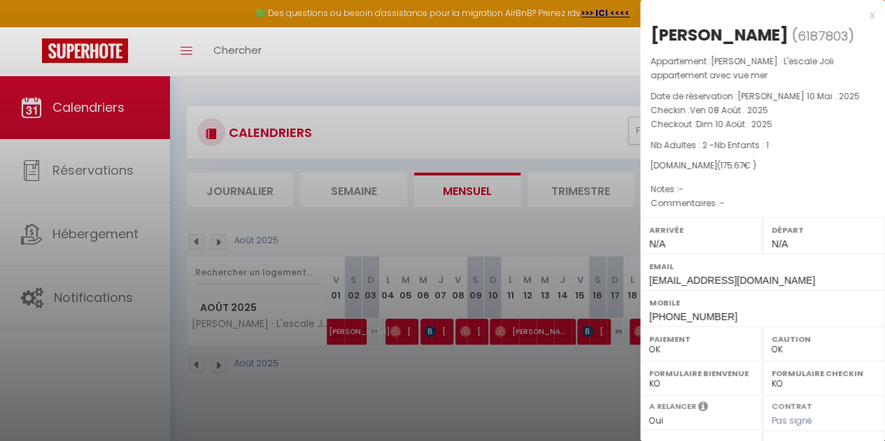
click at [536, 327] on div at bounding box center [442, 220] width 885 height 441
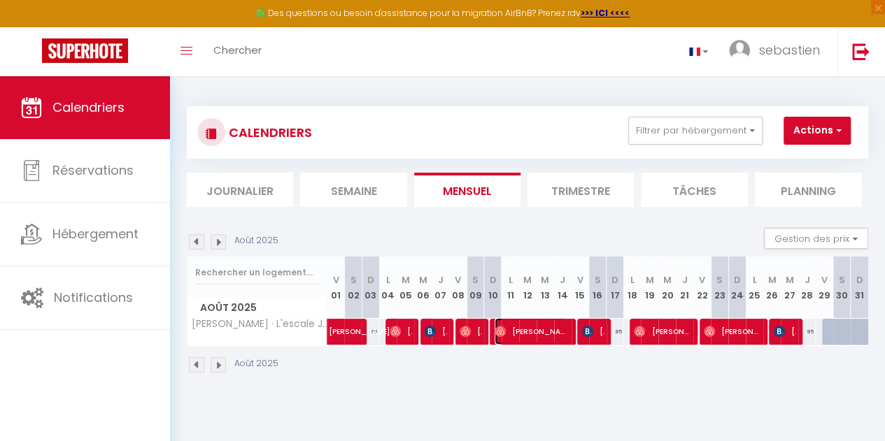
click at [536, 327] on span "[PERSON_NAME]" at bounding box center [531, 331] width 73 height 27
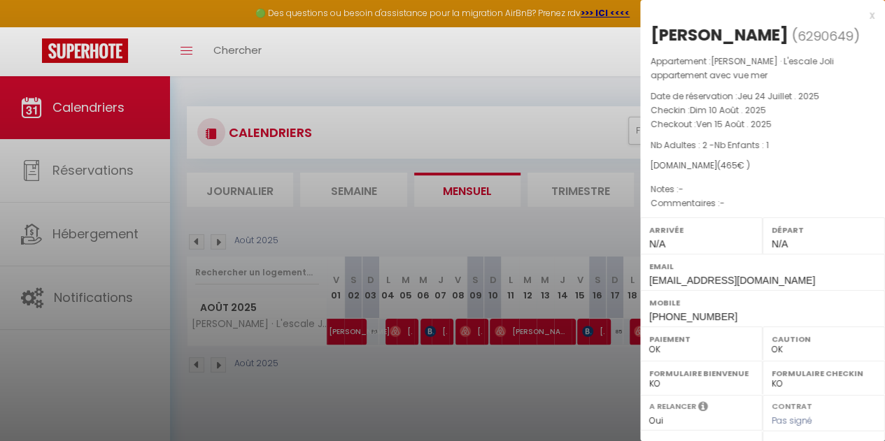
click at [584, 334] on div at bounding box center [442, 220] width 885 height 441
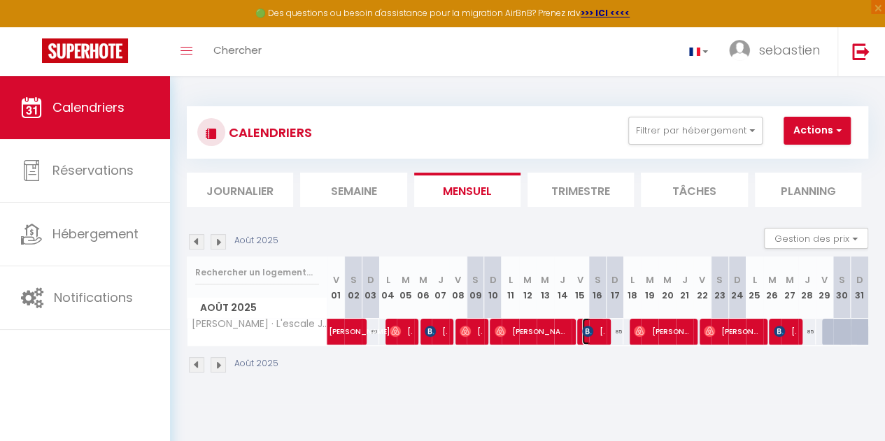
click at [584, 334] on img at bounding box center [587, 331] width 11 height 11
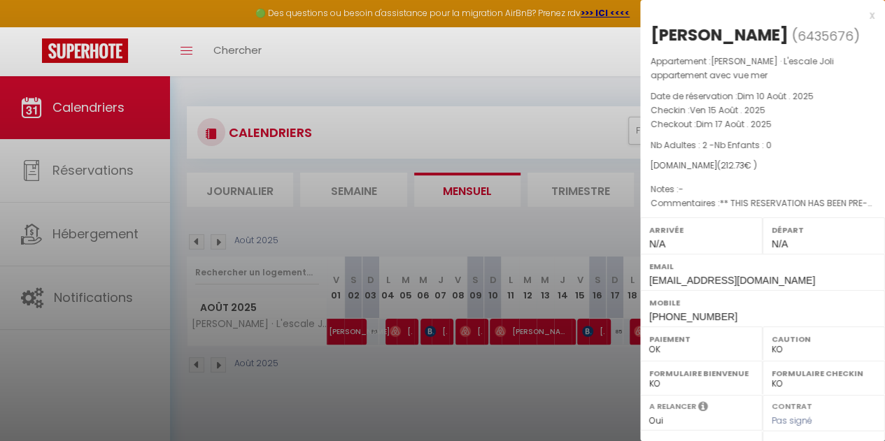
click at [596, 370] on div at bounding box center [442, 220] width 885 height 441
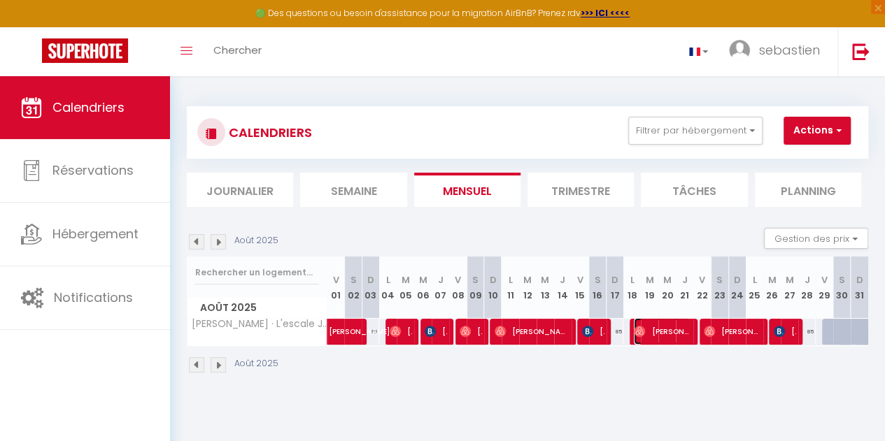
click at [646, 335] on span "[PERSON_NAME]" at bounding box center [662, 331] width 56 height 27
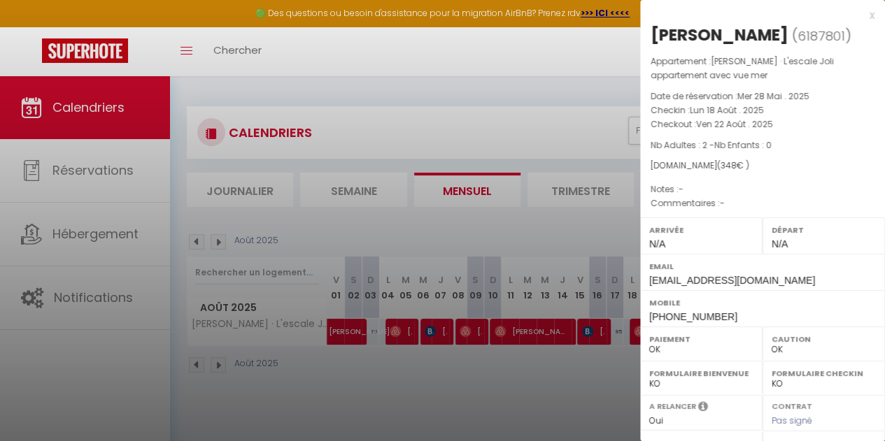
click at [590, 381] on div at bounding box center [442, 220] width 885 height 441
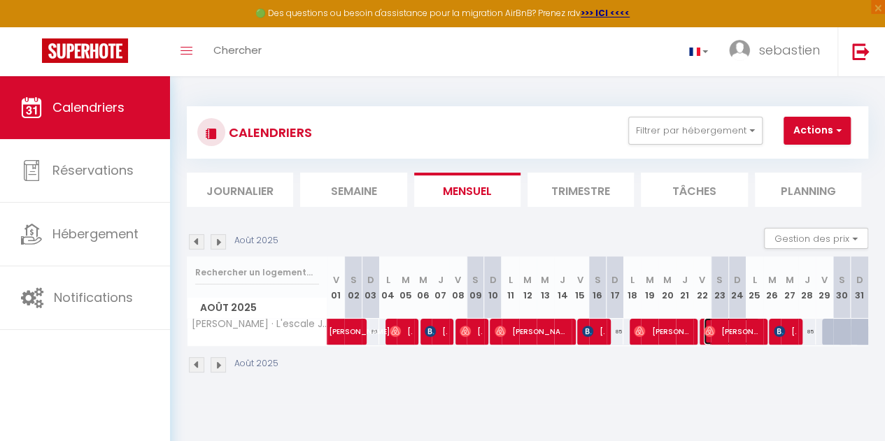
click at [725, 334] on span "[PERSON_NAME]" at bounding box center [732, 331] width 56 height 27
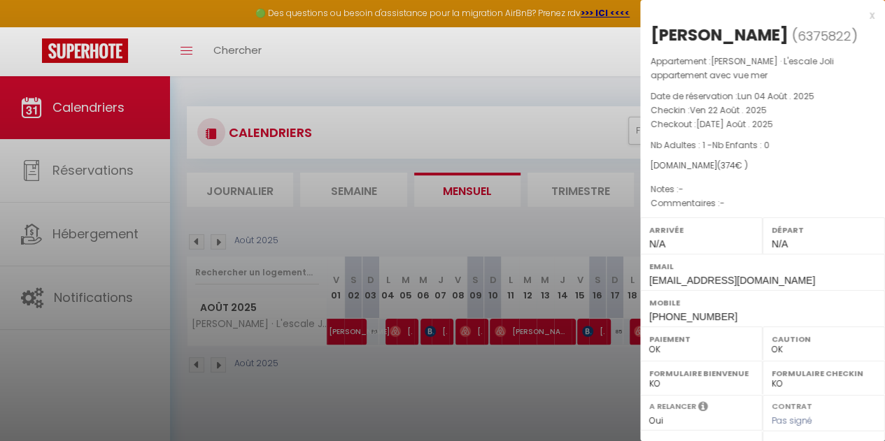
click at [611, 359] on div at bounding box center [442, 220] width 885 height 441
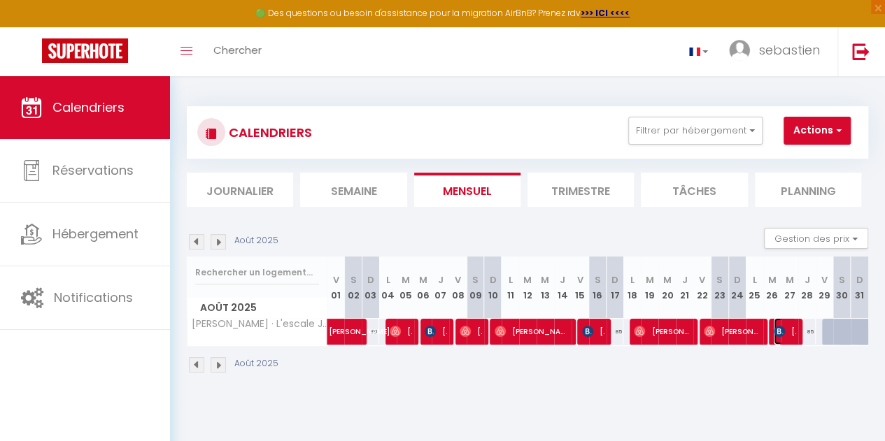
click at [774, 334] on img at bounding box center [779, 331] width 11 height 11
select select "KO"
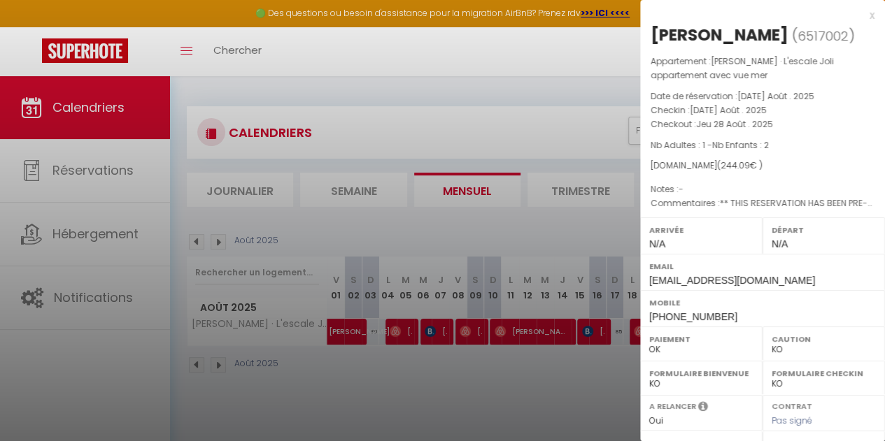
click at [218, 362] on div at bounding box center [442, 220] width 885 height 441
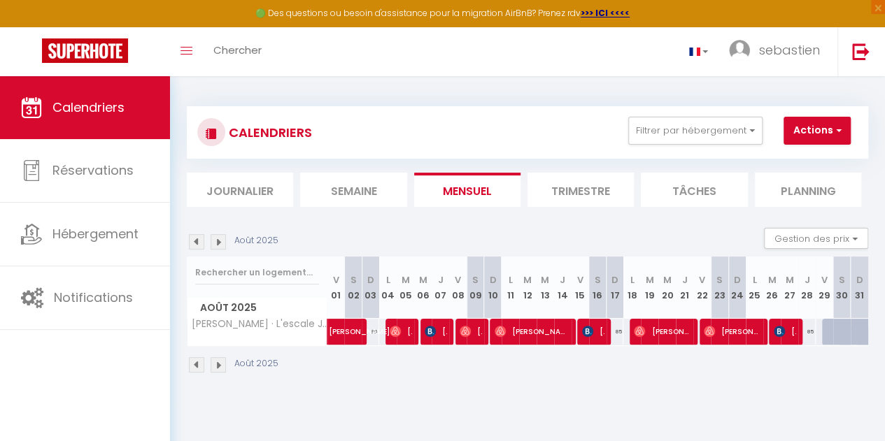
click at [218, 362] on img at bounding box center [218, 364] width 15 height 15
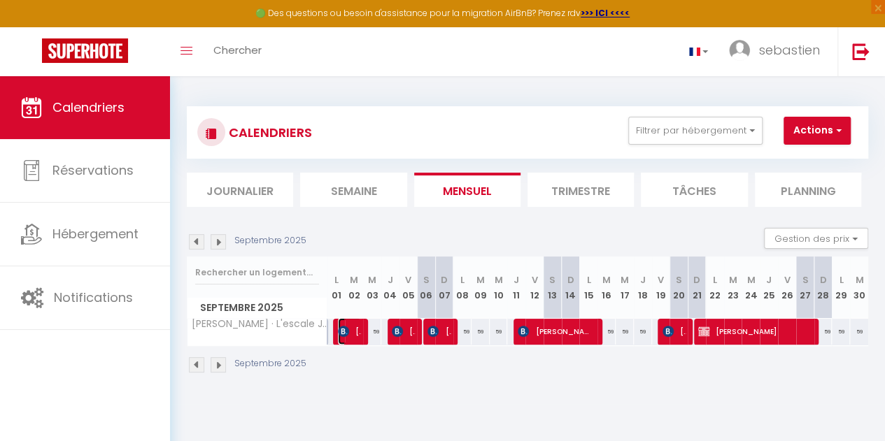
click at [348, 339] on span "[PERSON_NAME]" at bounding box center [349, 331] width 23 height 27
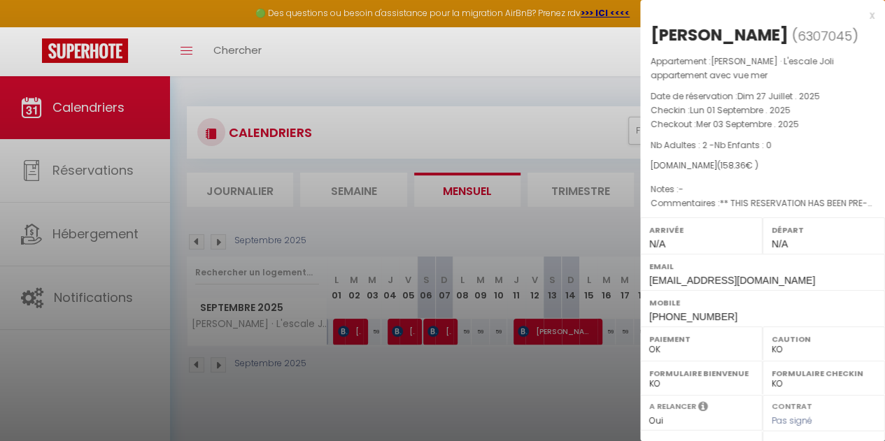
click at [400, 339] on div at bounding box center [442, 220] width 885 height 441
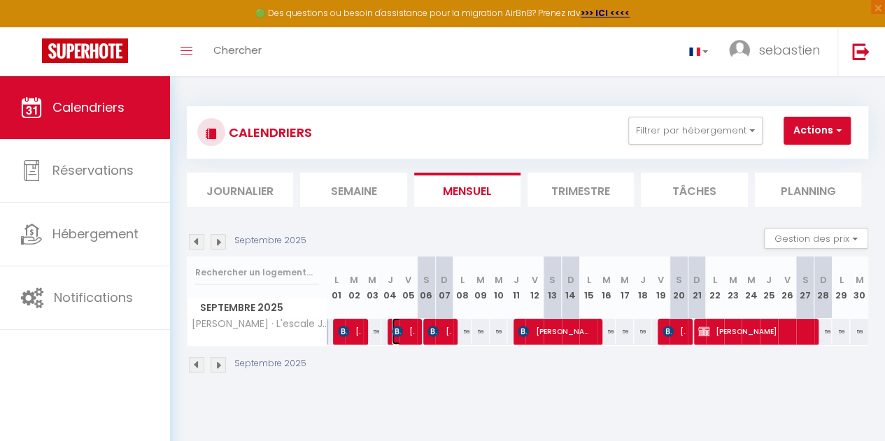
click at [400, 339] on span "[PERSON_NAME]" at bounding box center [403, 331] width 23 height 27
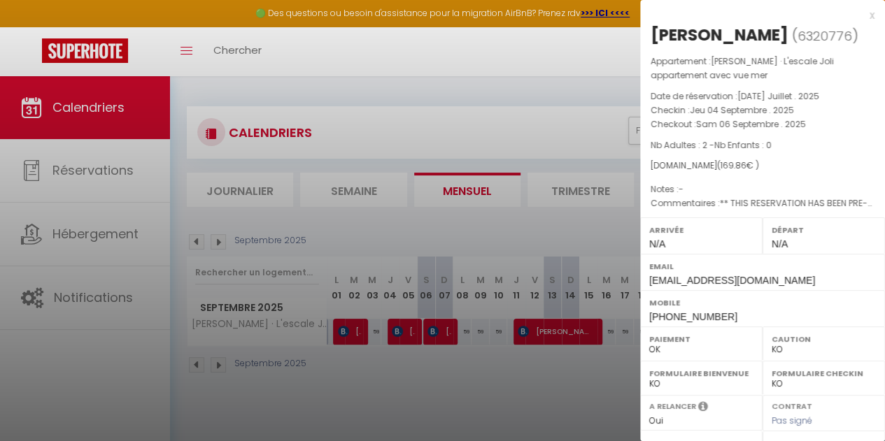
click at [357, 331] on div at bounding box center [442, 220] width 885 height 441
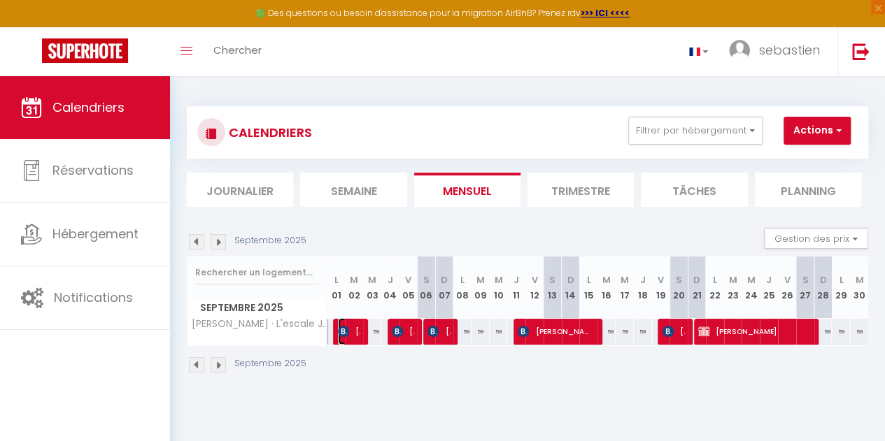
click at [357, 331] on span "[PERSON_NAME]" at bounding box center [349, 331] width 23 height 27
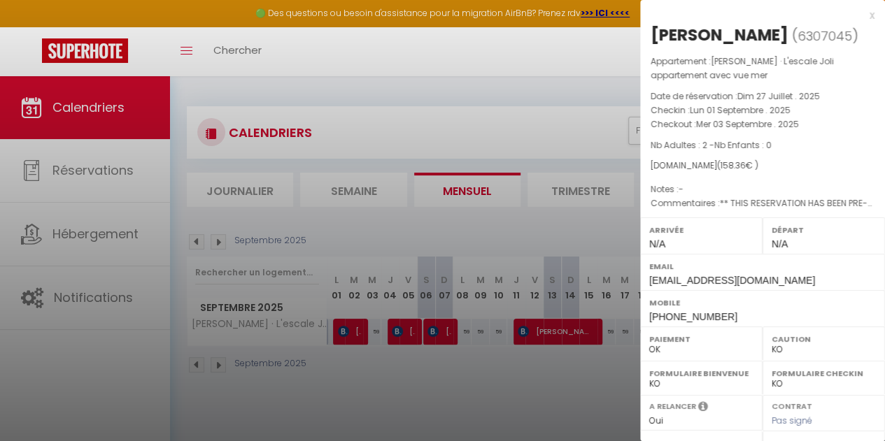
click at [413, 332] on div at bounding box center [442, 220] width 885 height 441
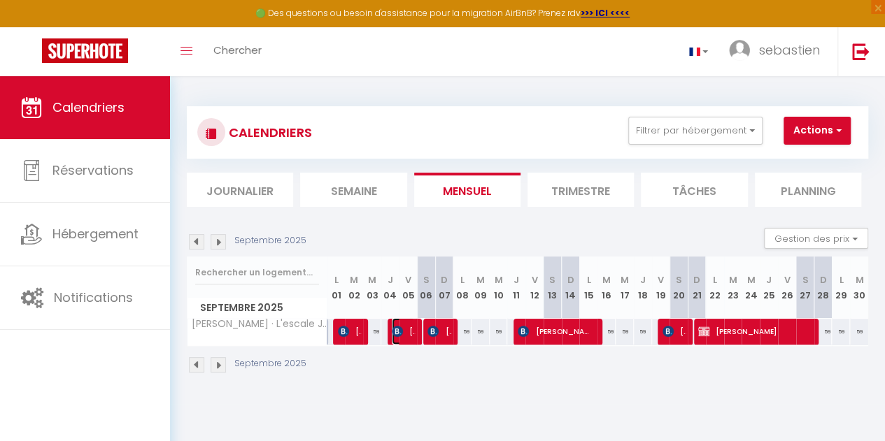
click at [413, 332] on span "[PERSON_NAME]" at bounding box center [403, 331] width 23 height 27
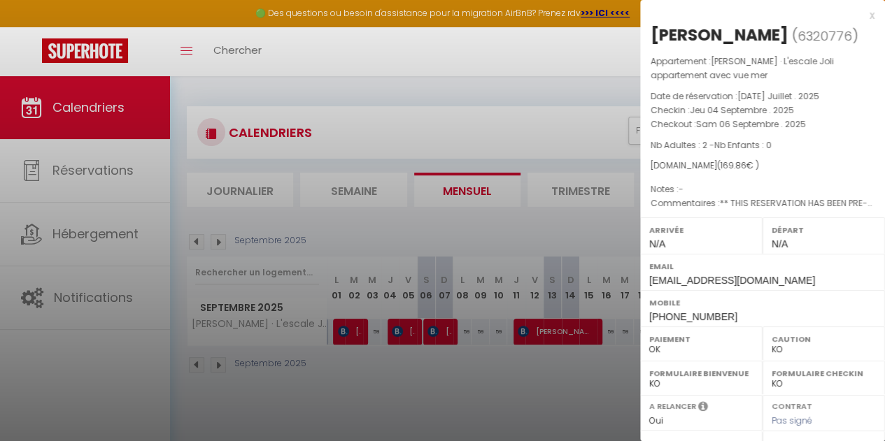
click at [435, 329] on div at bounding box center [442, 220] width 885 height 441
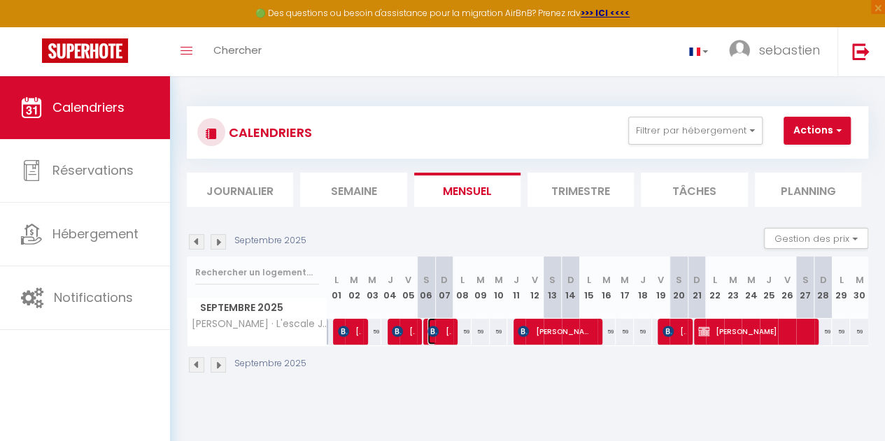
click at [435, 329] on img at bounding box center [432, 331] width 11 height 11
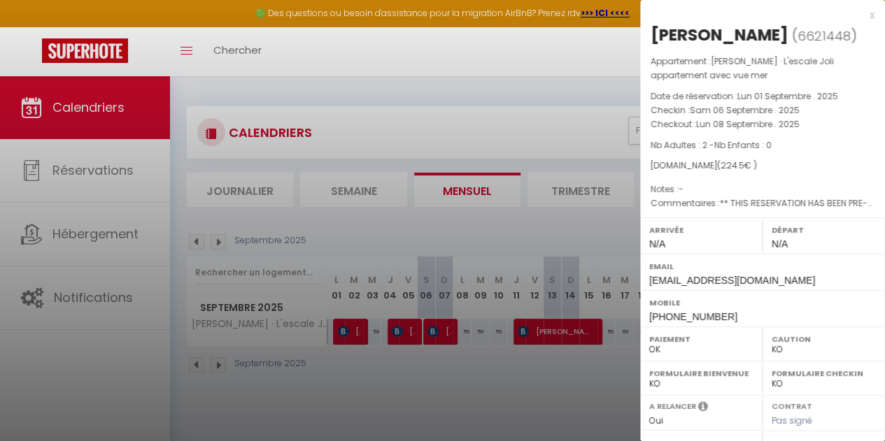
click at [532, 336] on div at bounding box center [442, 220] width 885 height 441
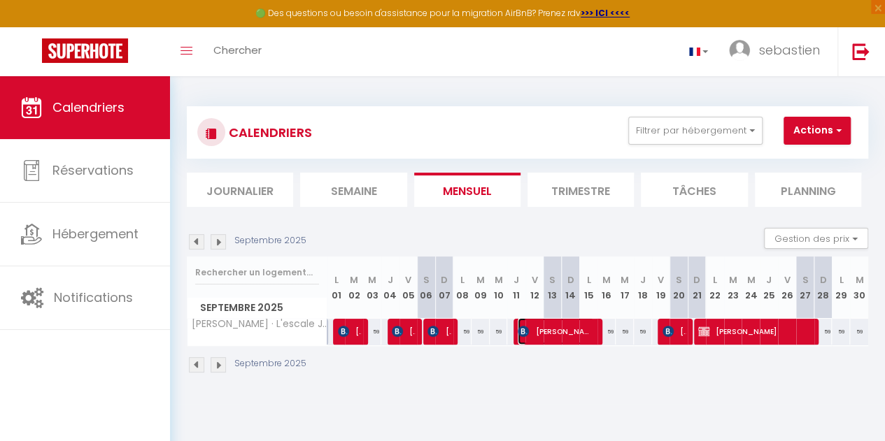
click at [532, 336] on span "[PERSON_NAME]" at bounding box center [556, 331] width 76 height 27
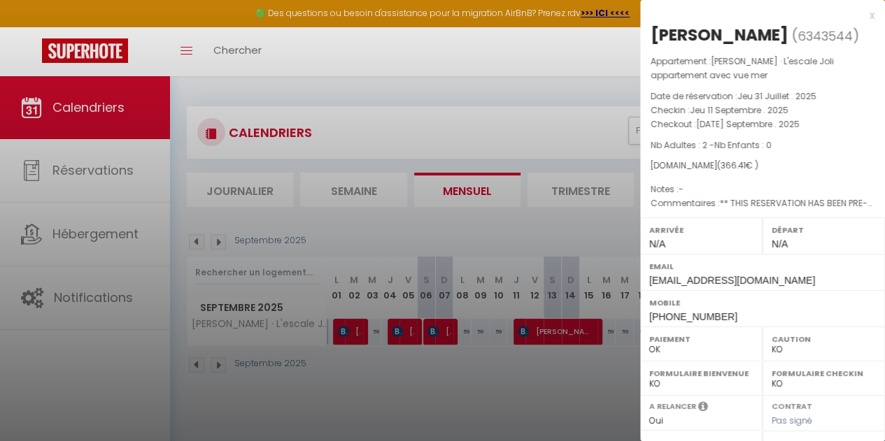
click at [555, 363] on div at bounding box center [442, 220] width 885 height 441
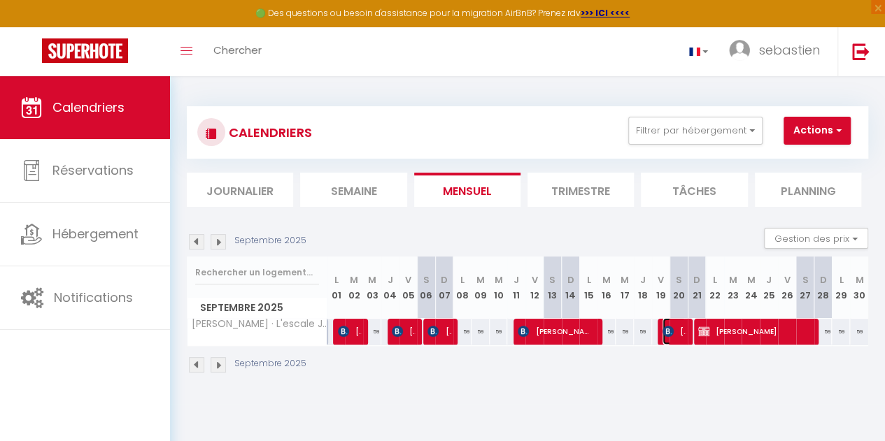
click at [667, 332] on span "[PERSON_NAME] [PERSON_NAME]" at bounding box center [673, 331] width 23 height 27
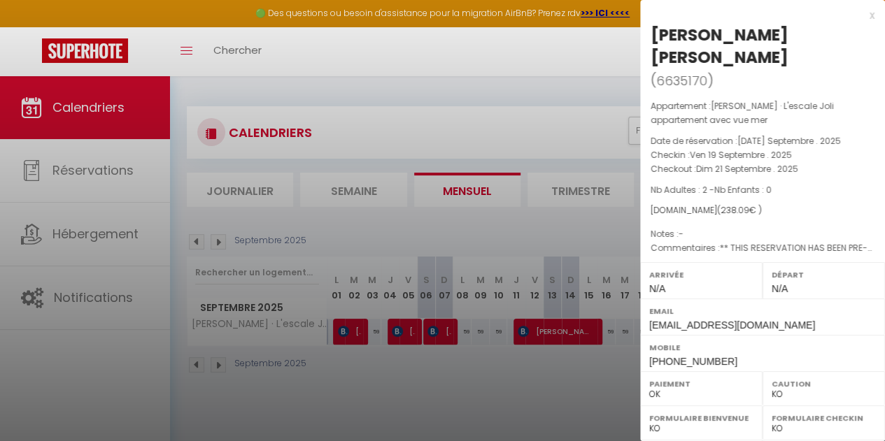
click at [586, 369] on div at bounding box center [442, 220] width 885 height 441
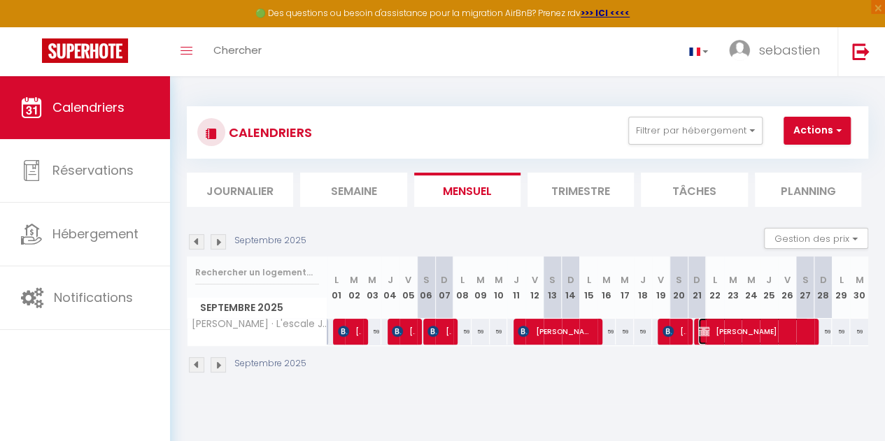
click at [742, 338] on span "[PERSON_NAME]" at bounding box center [753, 331] width 111 height 27
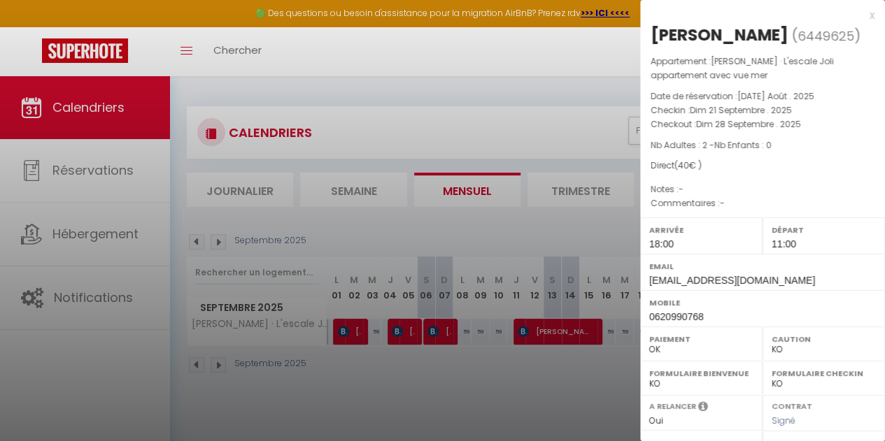
click at [602, 379] on div at bounding box center [442, 220] width 885 height 441
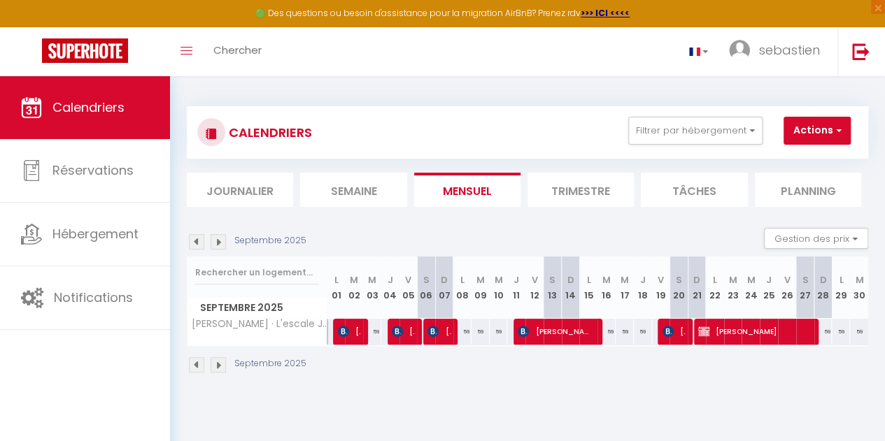
click at [221, 364] on img at bounding box center [218, 364] width 15 height 15
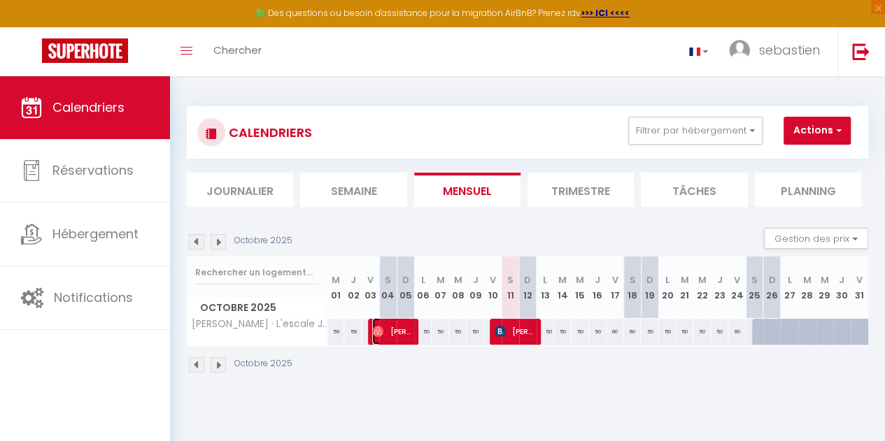
click at [381, 331] on img at bounding box center [377, 331] width 11 height 11
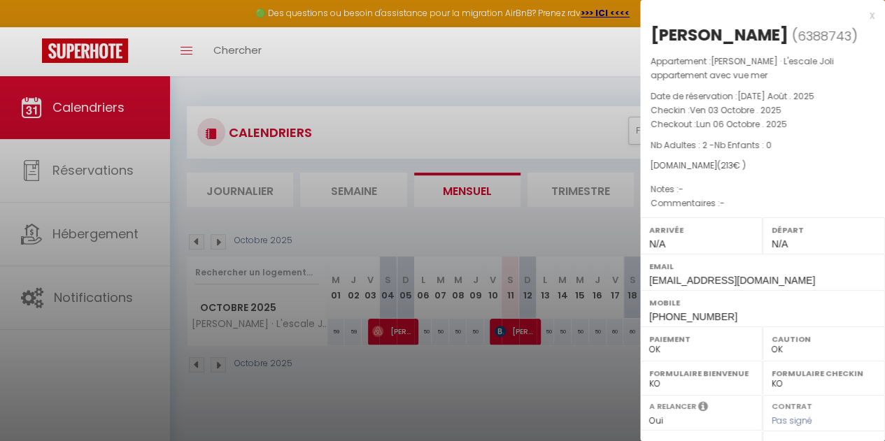
click at [516, 334] on div at bounding box center [442, 220] width 885 height 441
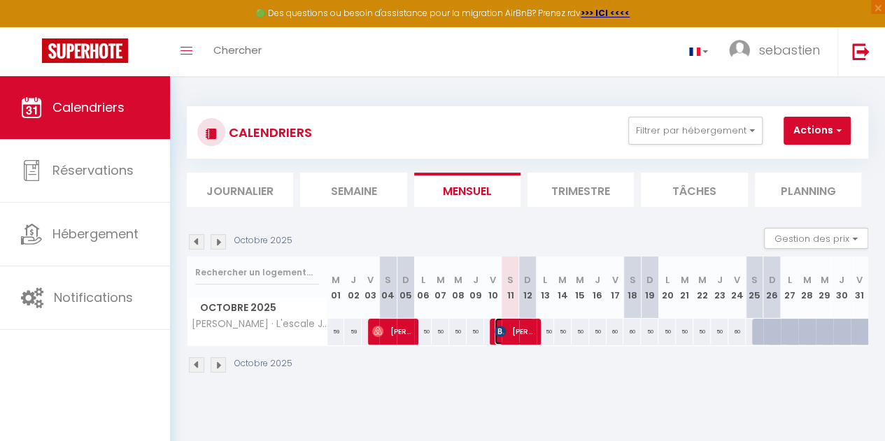
click at [516, 334] on span "[PERSON_NAME]" at bounding box center [514, 331] width 39 height 27
select select "KO"
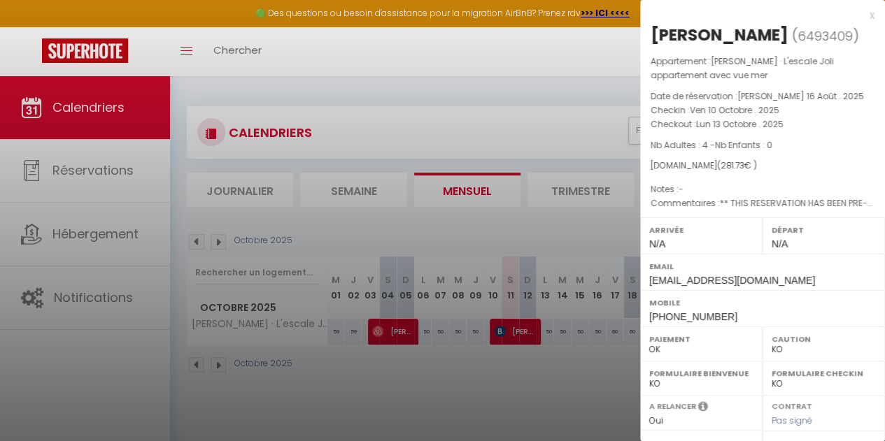
click at [219, 365] on div at bounding box center [442, 220] width 885 height 441
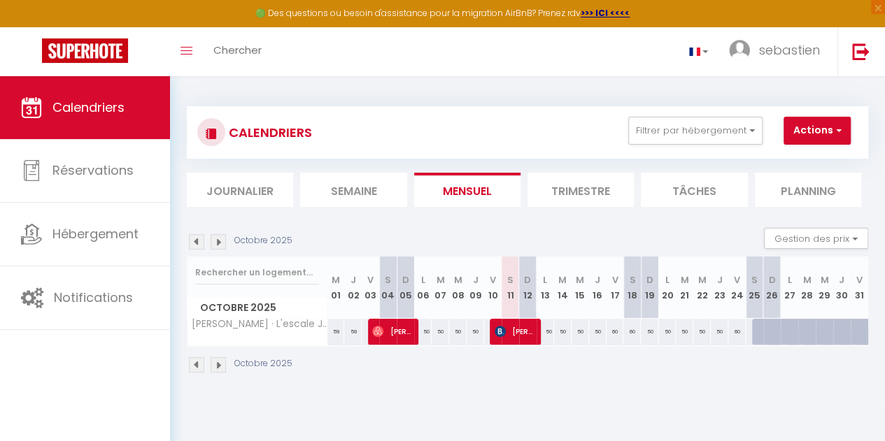
click at [219, 365] on img at bounding box center [218, 364] width 15 height 15
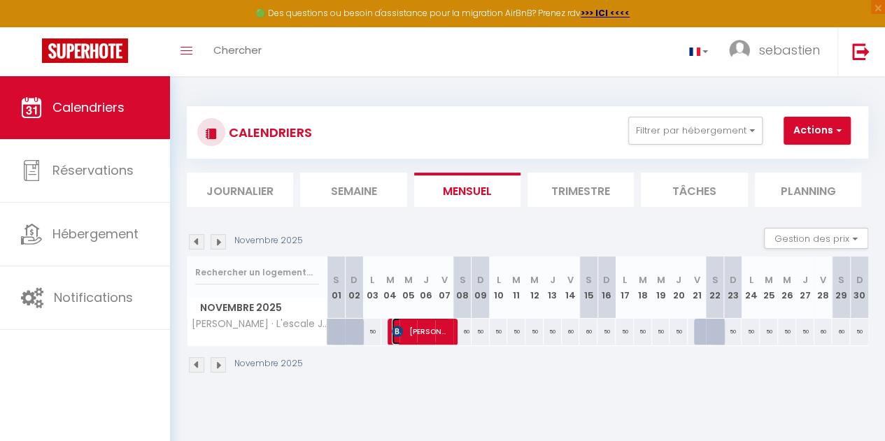
click at [402, 332] on img at bounding box center [397, 331] width 11 height 11
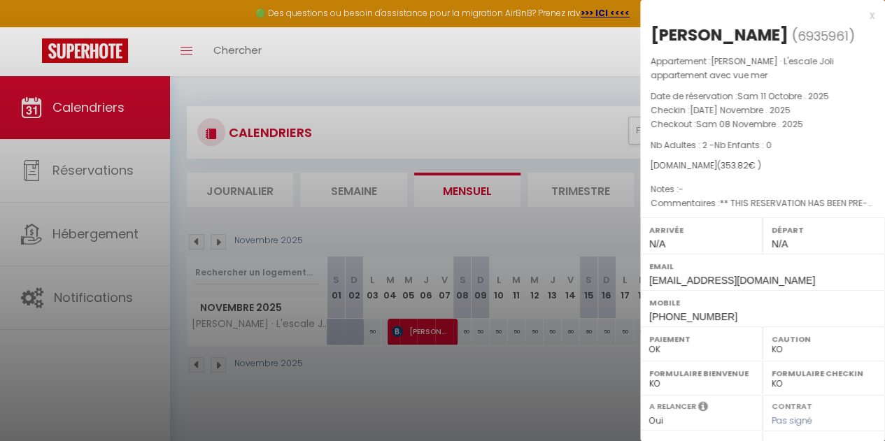
click at [222, 369] on div at bounding box center [442, 220] width 885 height 441
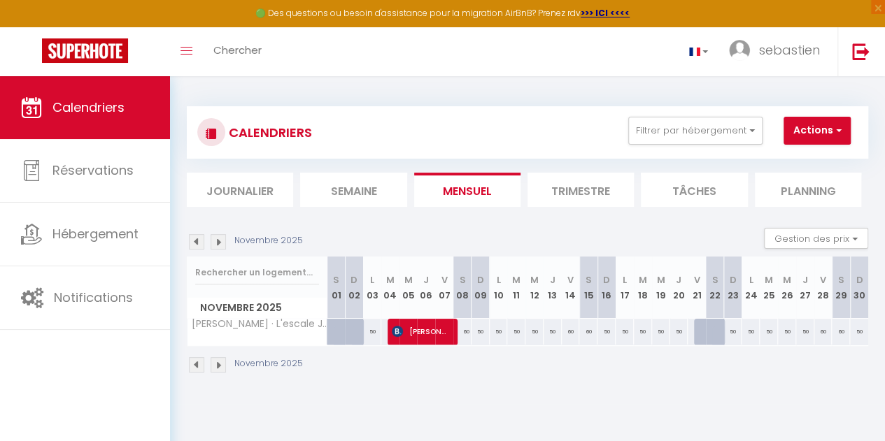
click at [220, 362] on img at bounding box center [218, 364] width 15 height 15
select select "KO"
select select "0"
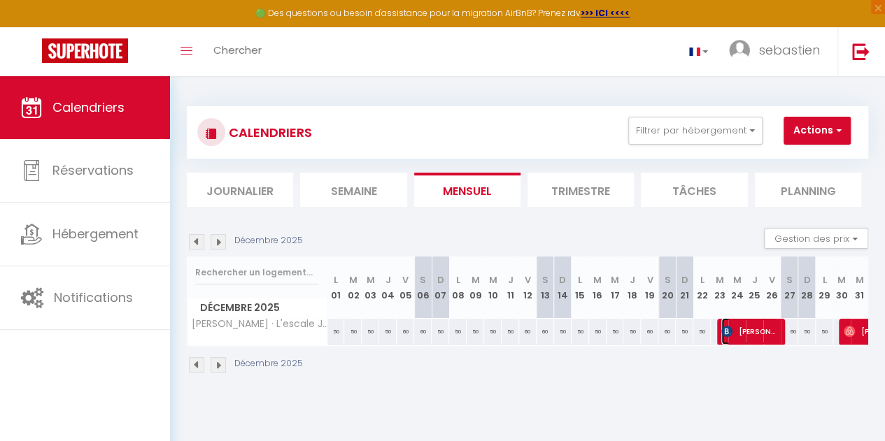
click at [736, 340] on span "[PERSON_NAME]" at bounding box center [749, 331] width 56 height 27
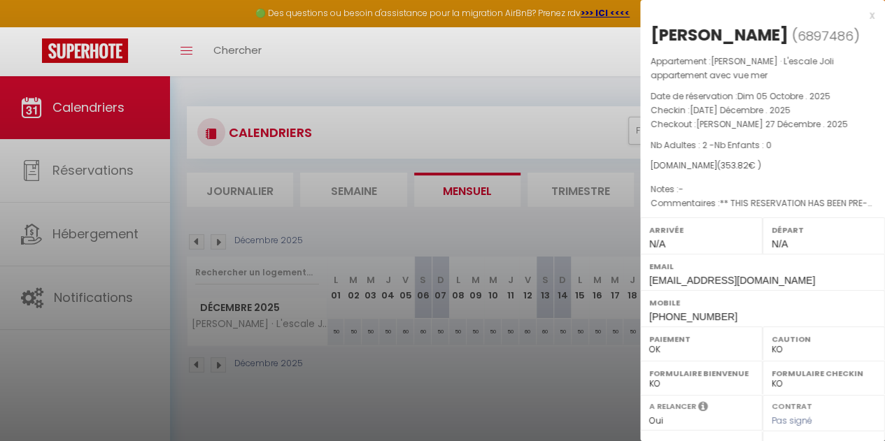
click at [597, 383] on div at bounding box center [442, 220] width 885 height 441
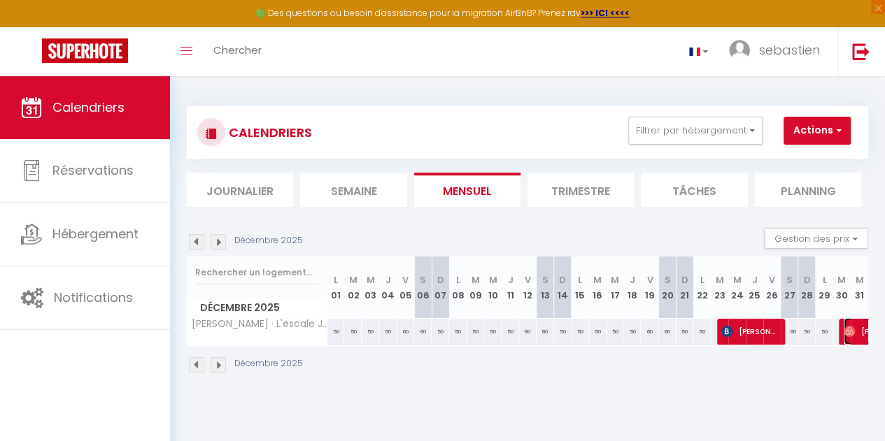
click at [853, 331] on span "[PERSON_NAME]" at bounding box center [892, 331] width 97 height 27
select select "OK"
